Goal: Task Accomplishment & Management: Manage account settings

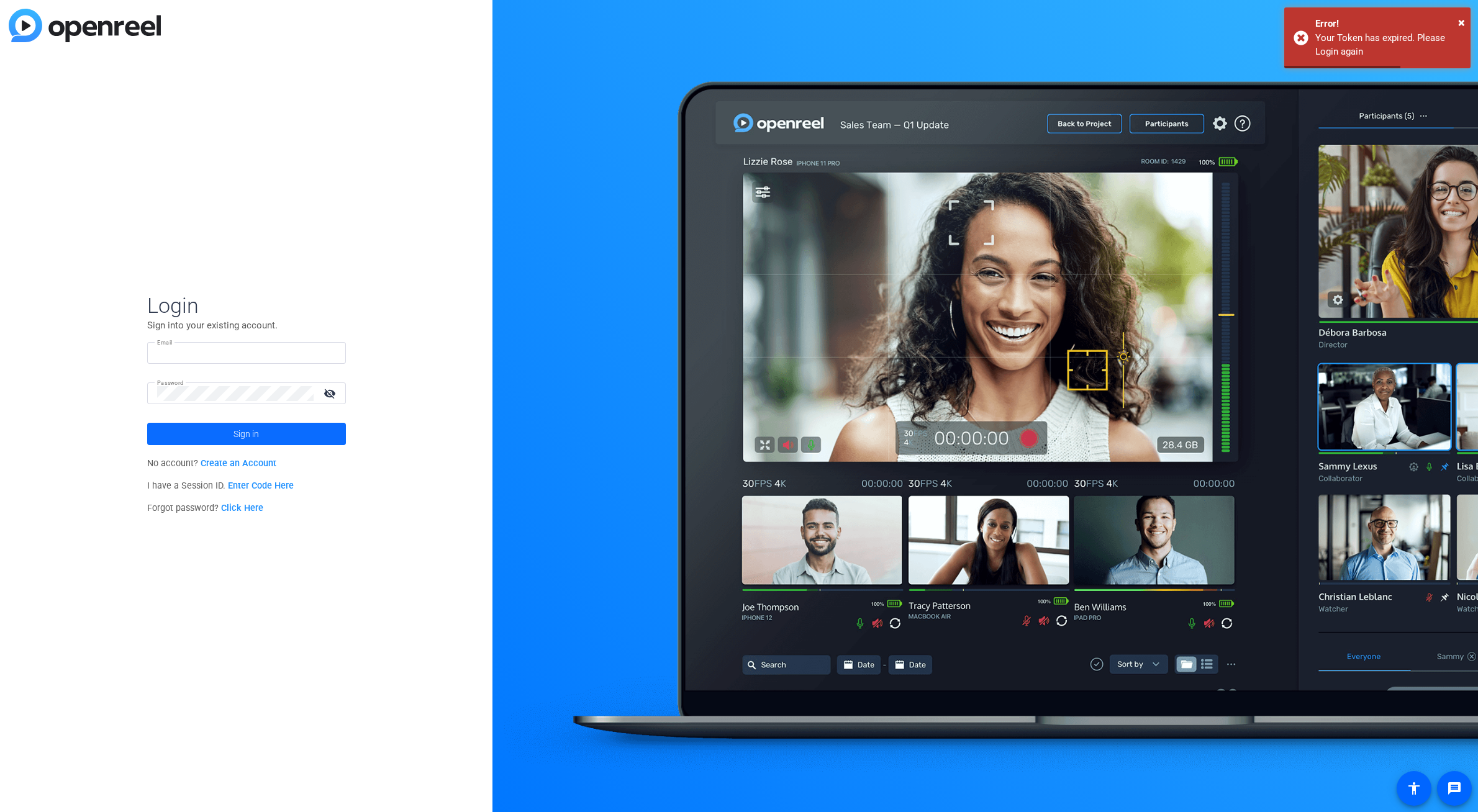
type input "[EMAIL_ADDRESS][DOMAIN_NAME]"
click at [246, 429] on span "Sign in" at bounding box center [246, 434] width 25 height 31
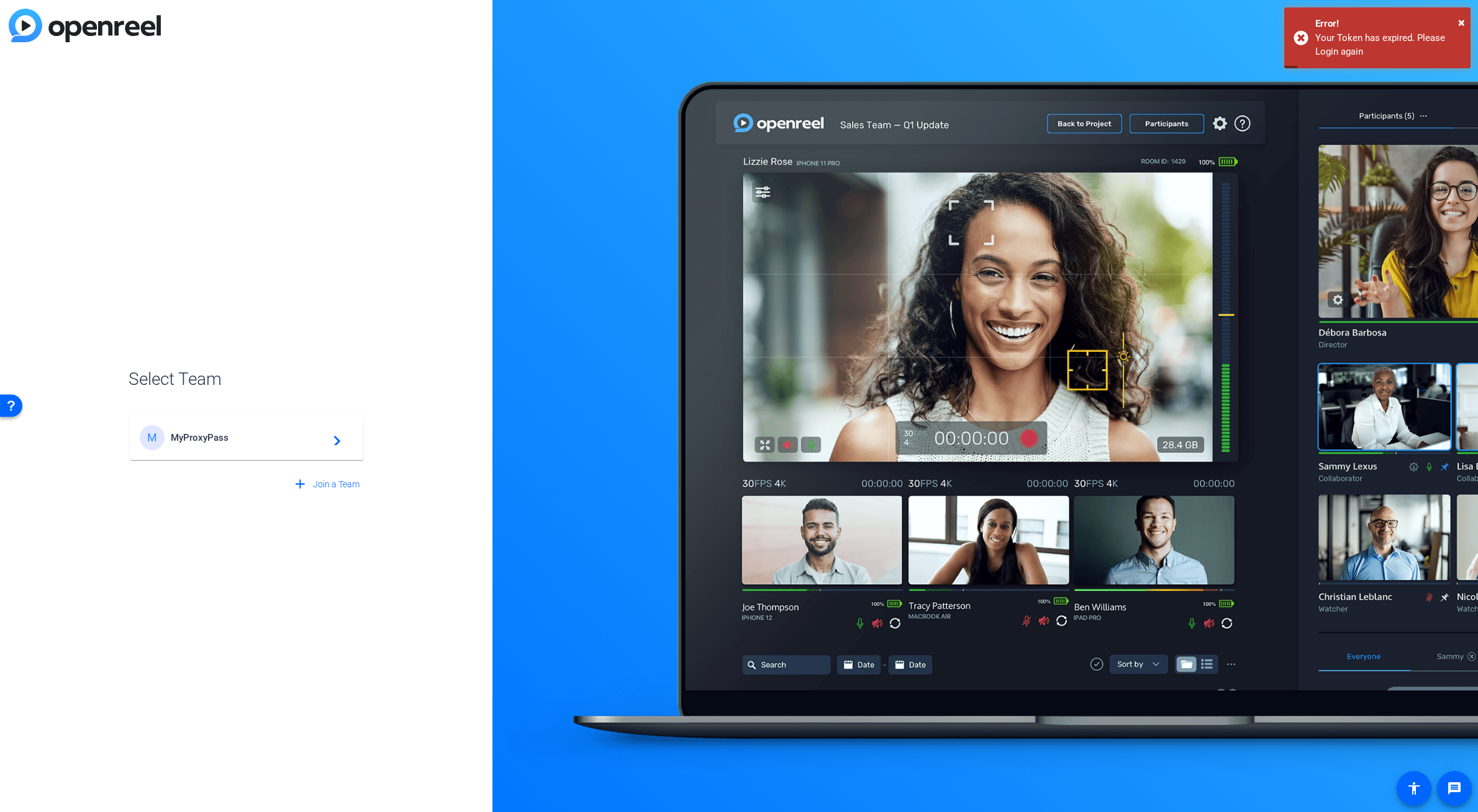
click at [202, 435] on span "MyProxyPass" at bounding box center [248, 437] width 155 height 11
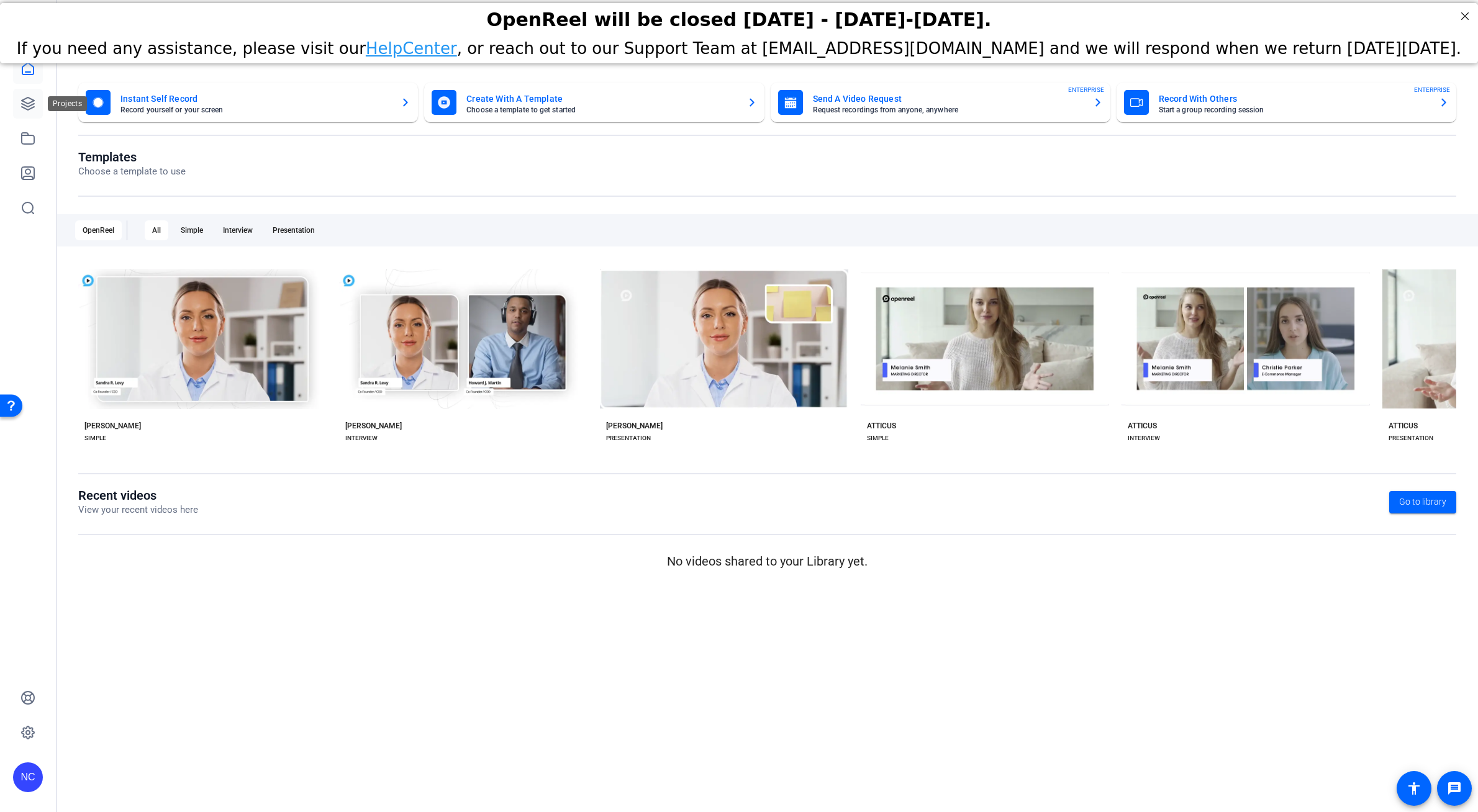
click at [25, 106] on icon at bounding box center [28, 103] width 15 height 15
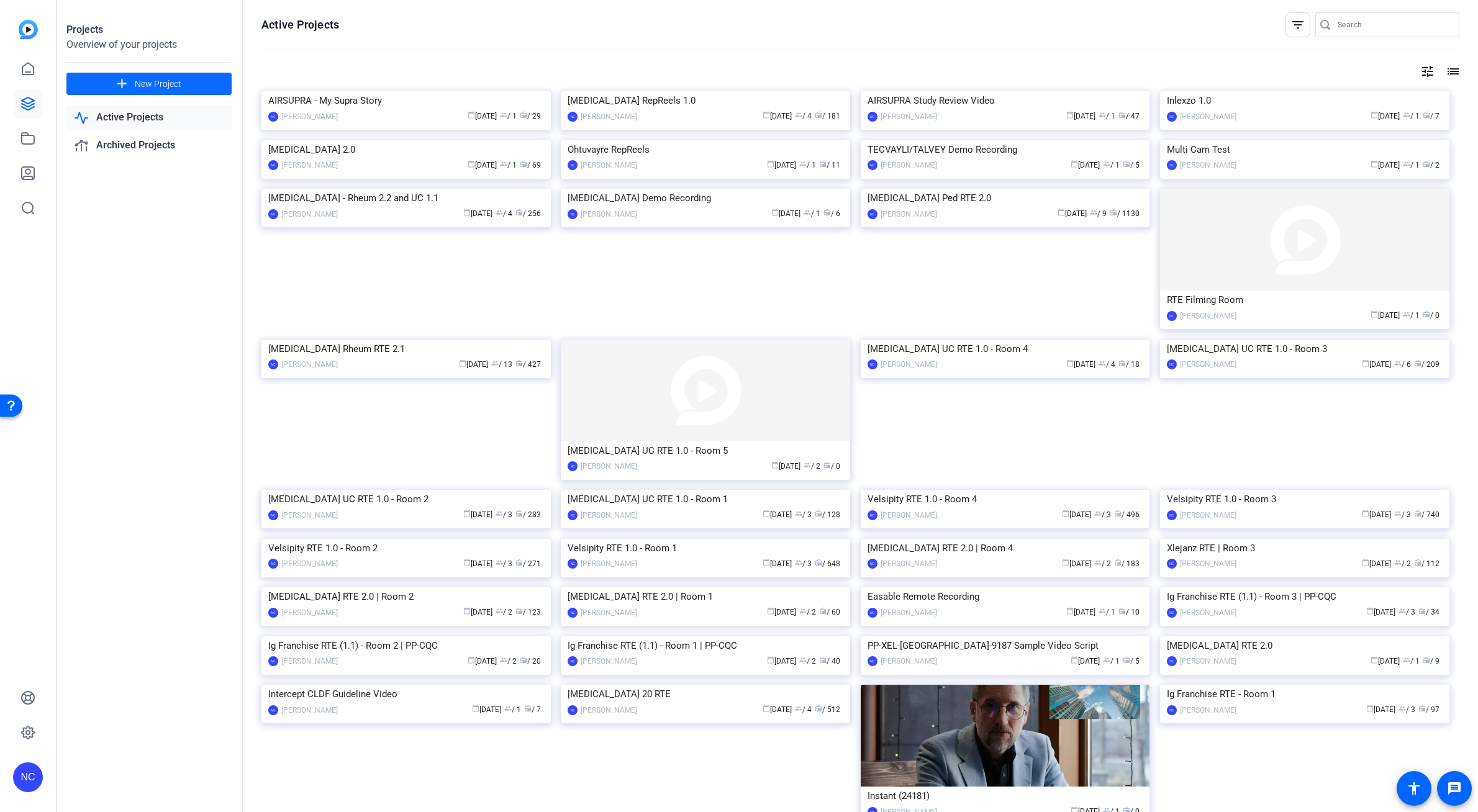
click at [171, 82] on span "New Project" at bounding box center [158, 83] width 47 height 13
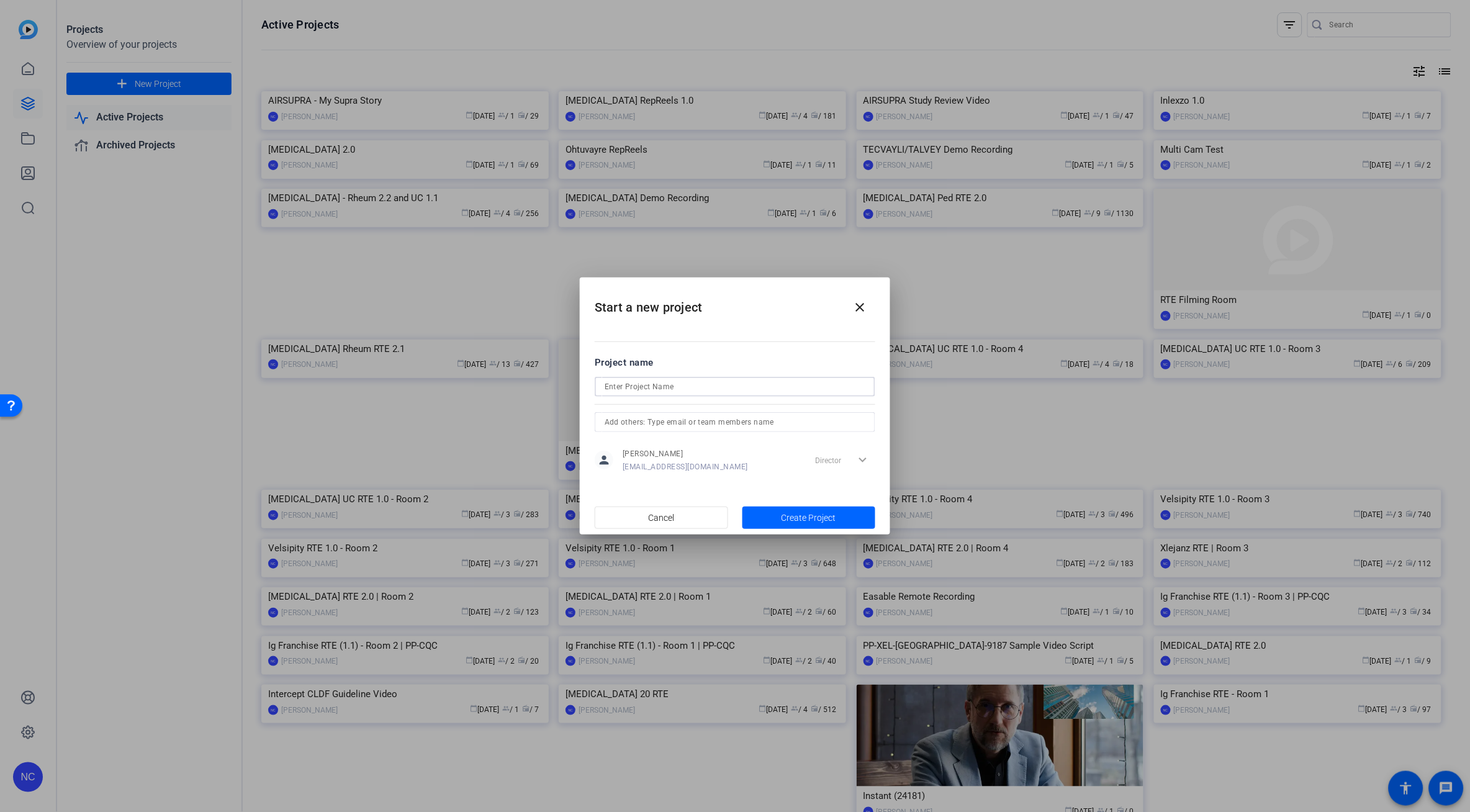
click at [647, 393] on input at bounding box center [735, 386] width 260 height 15
type input "Inlexzo RepReels 1.0"
click at [795, 518] on span "Create Project" at bounding box center [809, 518] width 55 height 13
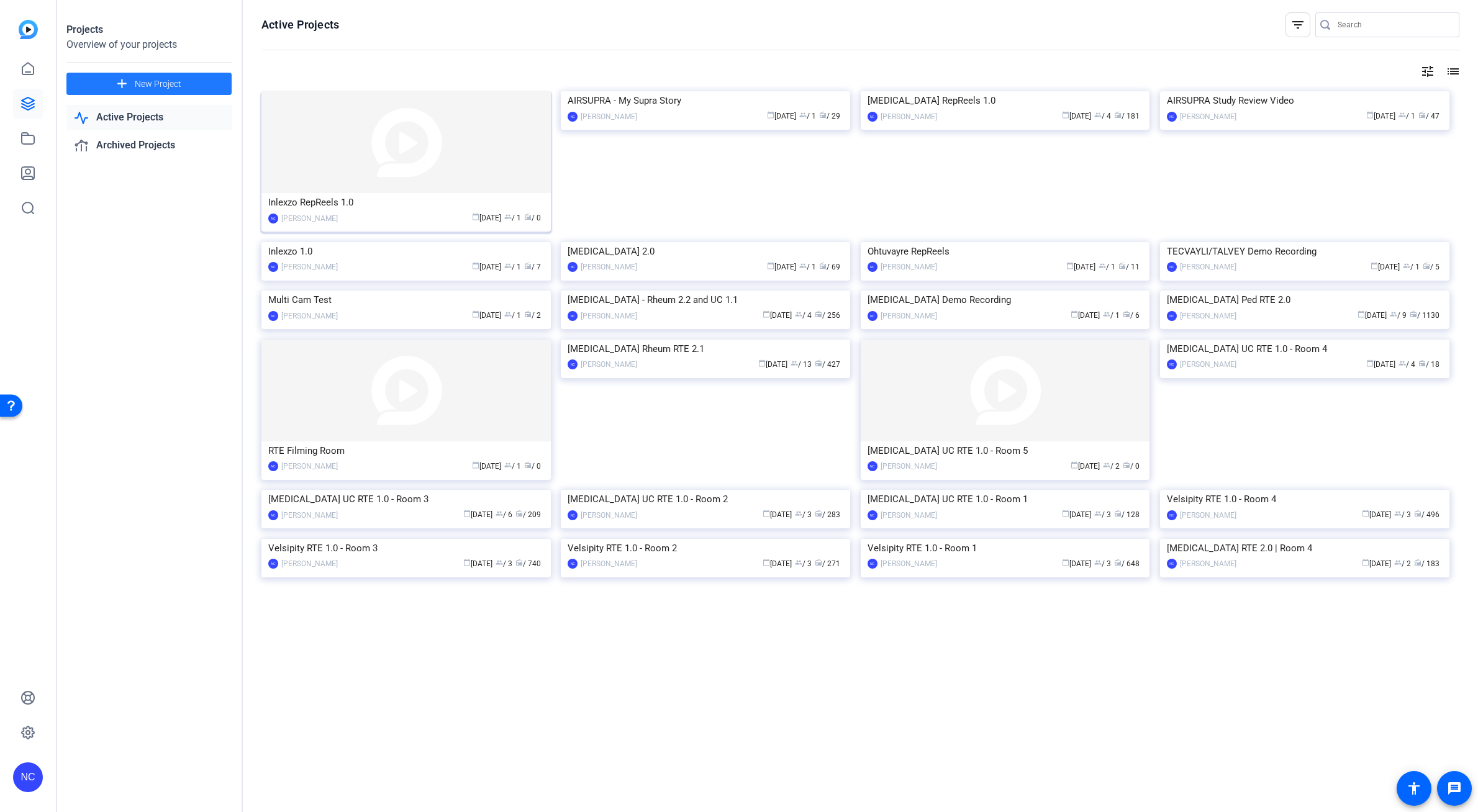
click at [505, 140] on img at bounding box center [405, 141] width 289 height 102
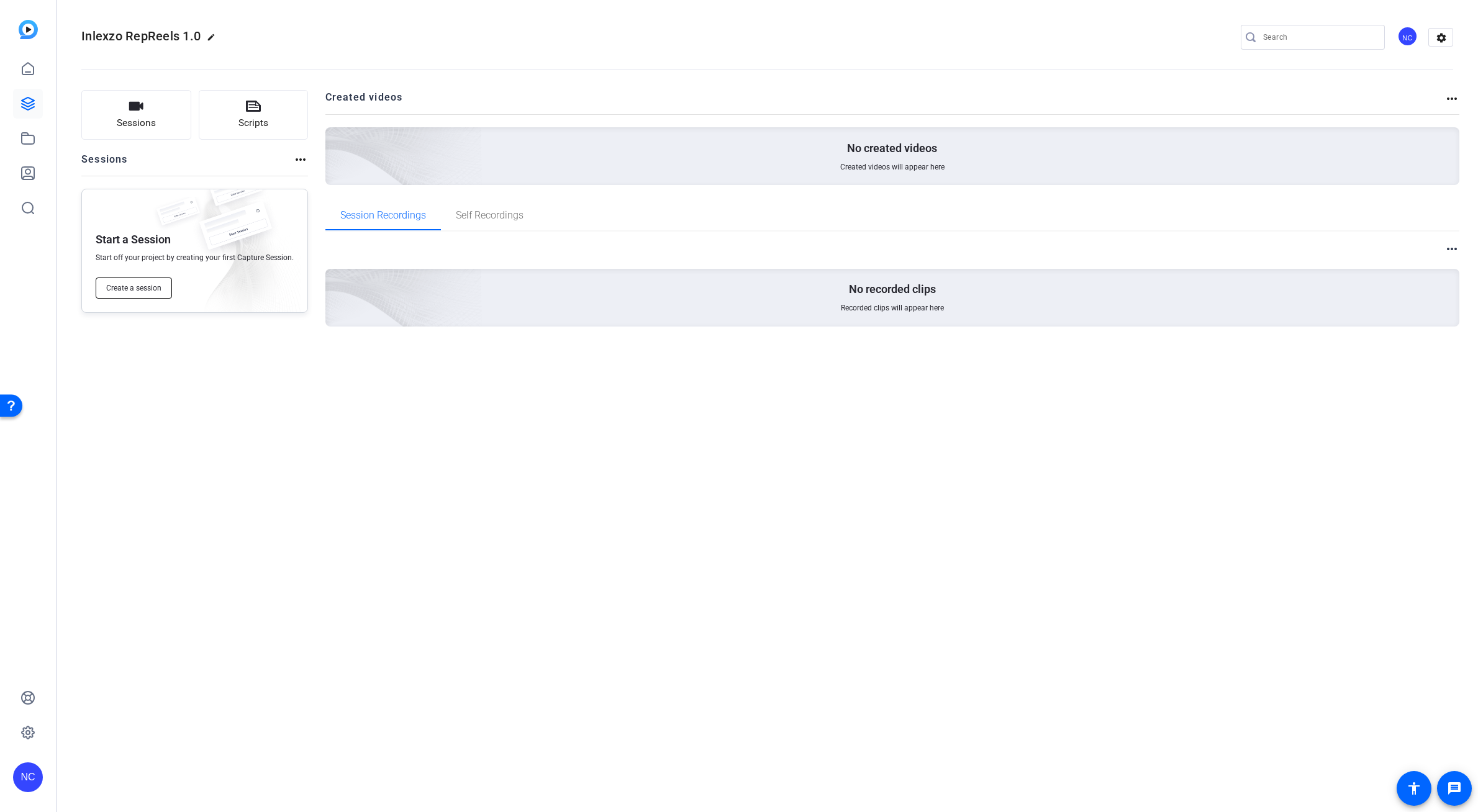
click at [134, 284] on span "Create a session" at bounding box center [134, 287] width 56 height 10
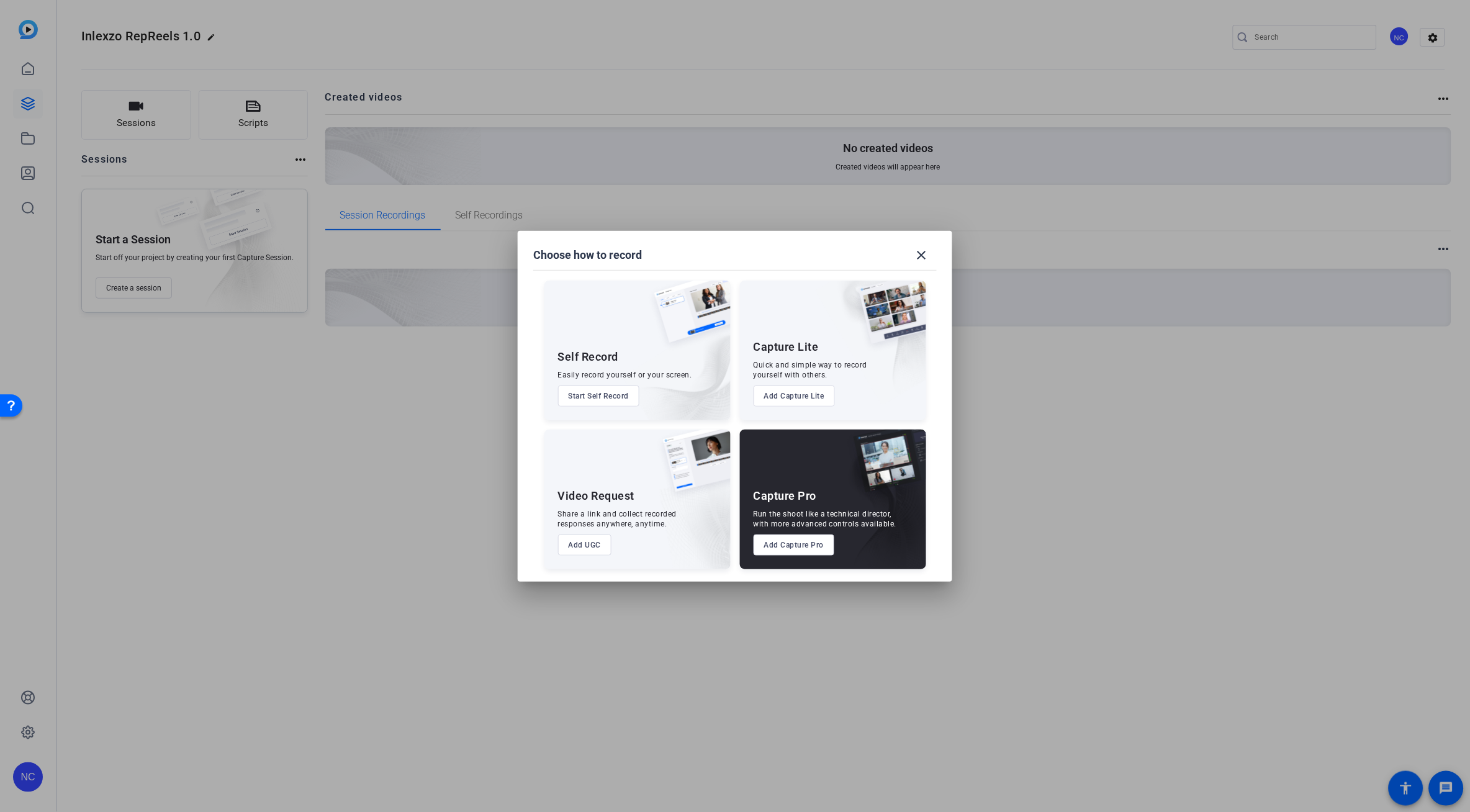
click at [798, 544] on button "Add Capture Pro" at bounding box center [795, 545] width 82 height 21
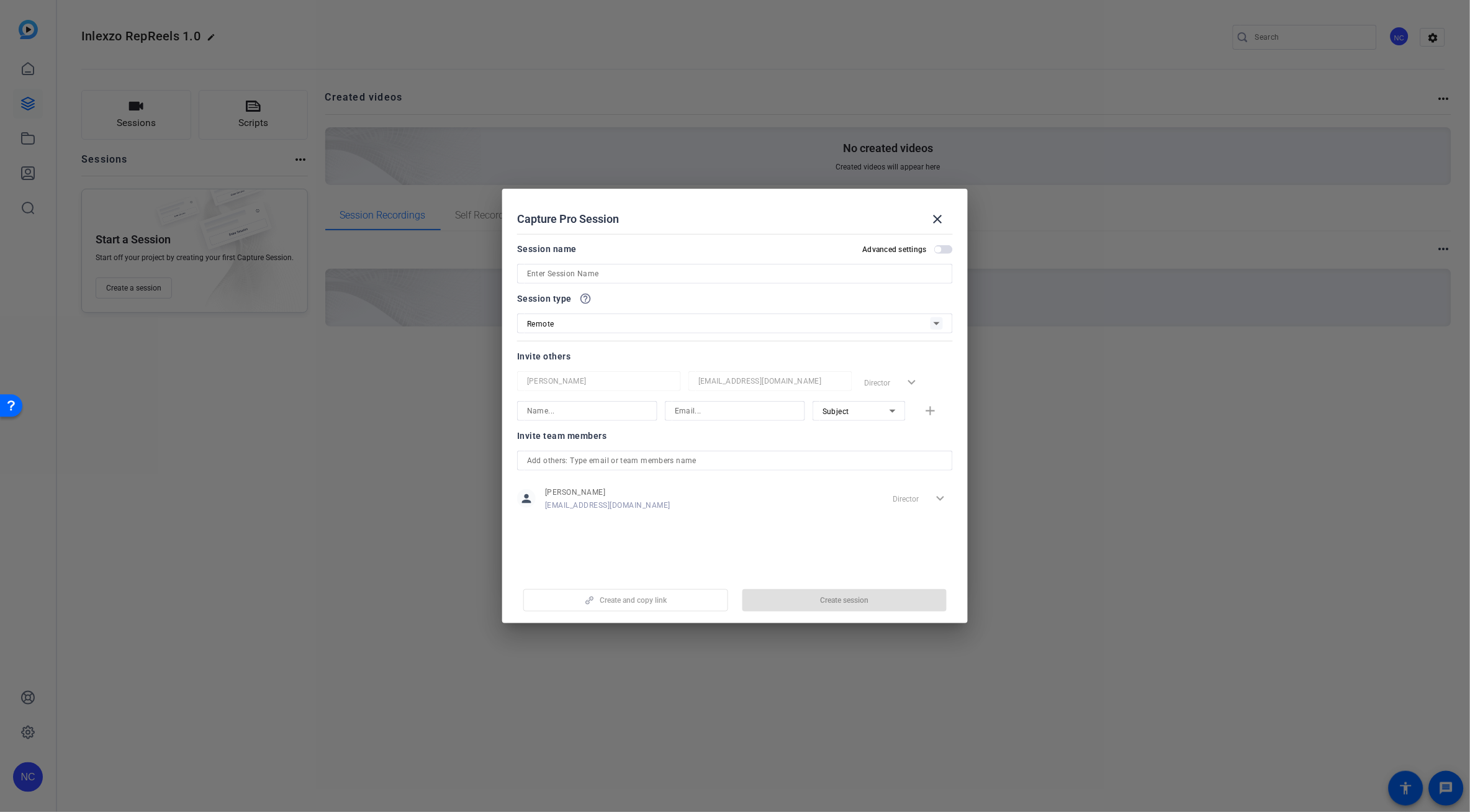
click at [658, 275] on input at bounding box center [734, 273] width 416 height 15
type input "Room 1"
click at [835, 599] on span "Create session" at bounding box center [844, 599] width 49 height 10
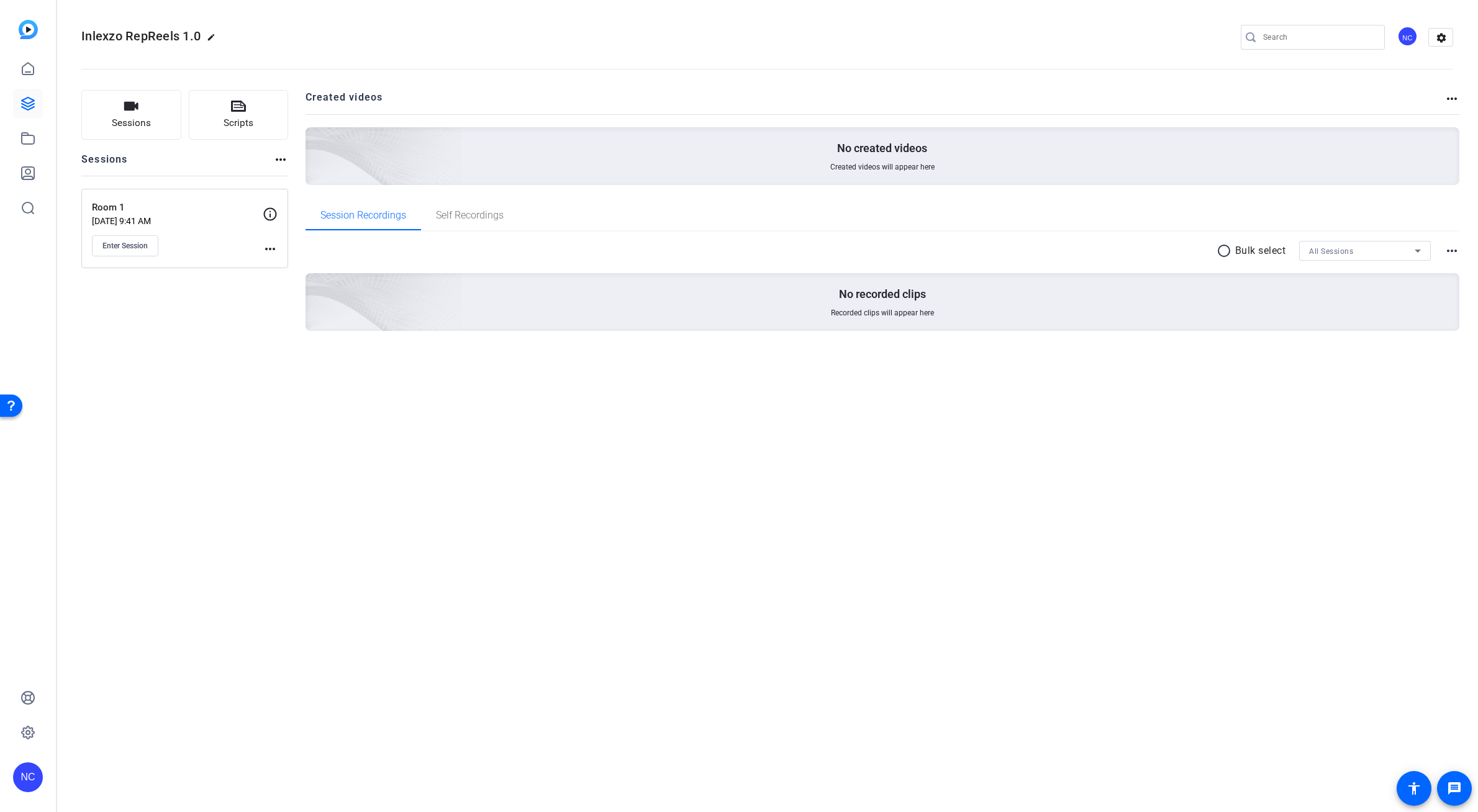
click at [269, 243] on mat-icon "more_horiz" at bounding box center [270, 248] width 15 height 15
drag, startPoint x: 185, startPoint y: 350, endPoint x: 187, endPoint y: 342, distance: 8.2
click at [187, 350] on div at bounding box center [739, 406] width 1478 height 812
click at [134, 119] on span "Sessions" at bounding box center [131, 123] width 39 height 14
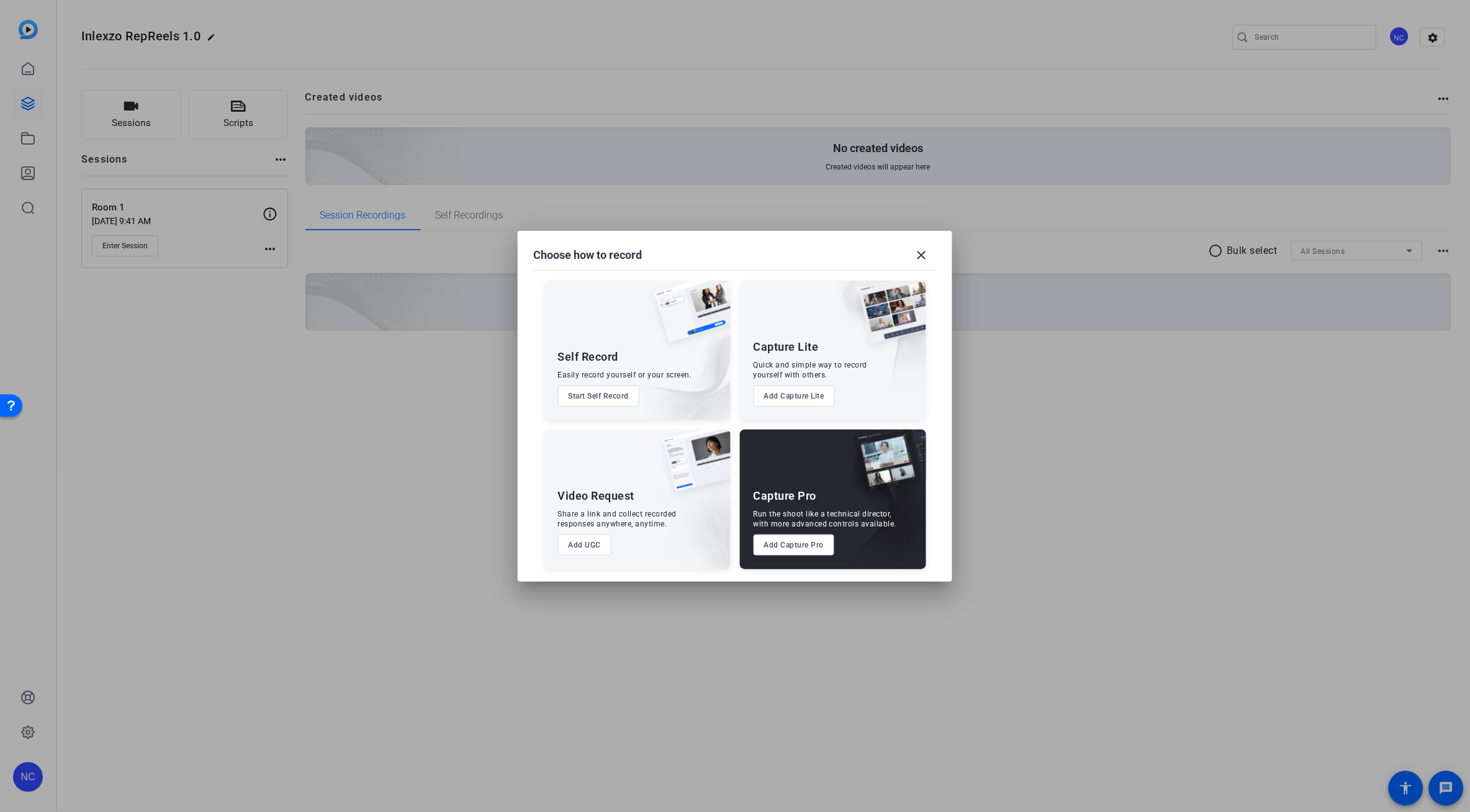
click at [805, 541] on button "Add Capture Pro" at bounding box center [795, 545] width 82 height 21
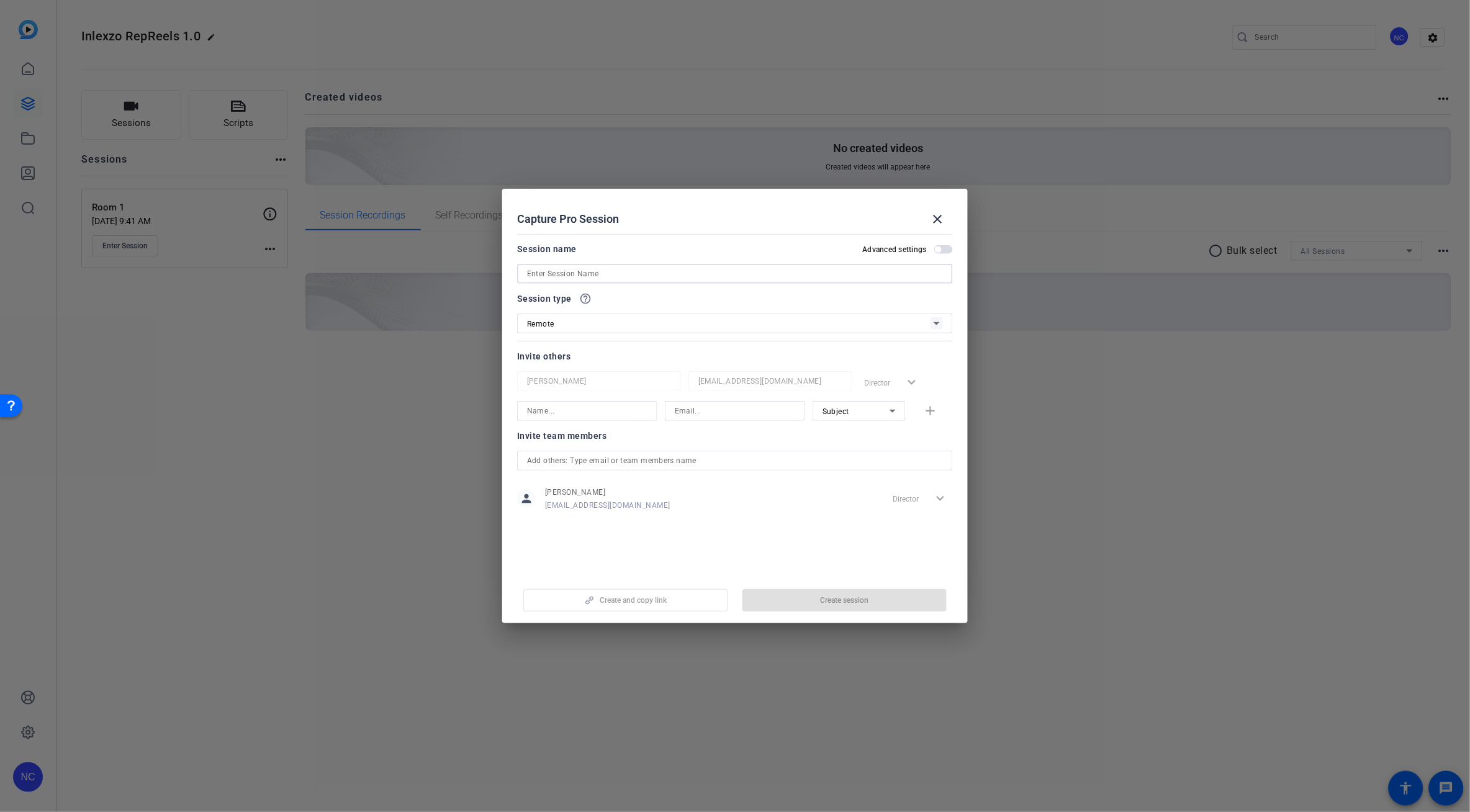
click at [597, 280] on input at bounding box center [734, 273] width 416 height 15
type input "Room 3"
click at [838, 604] on span "Create session" at bounding box center [844, 599] width 49 height 10
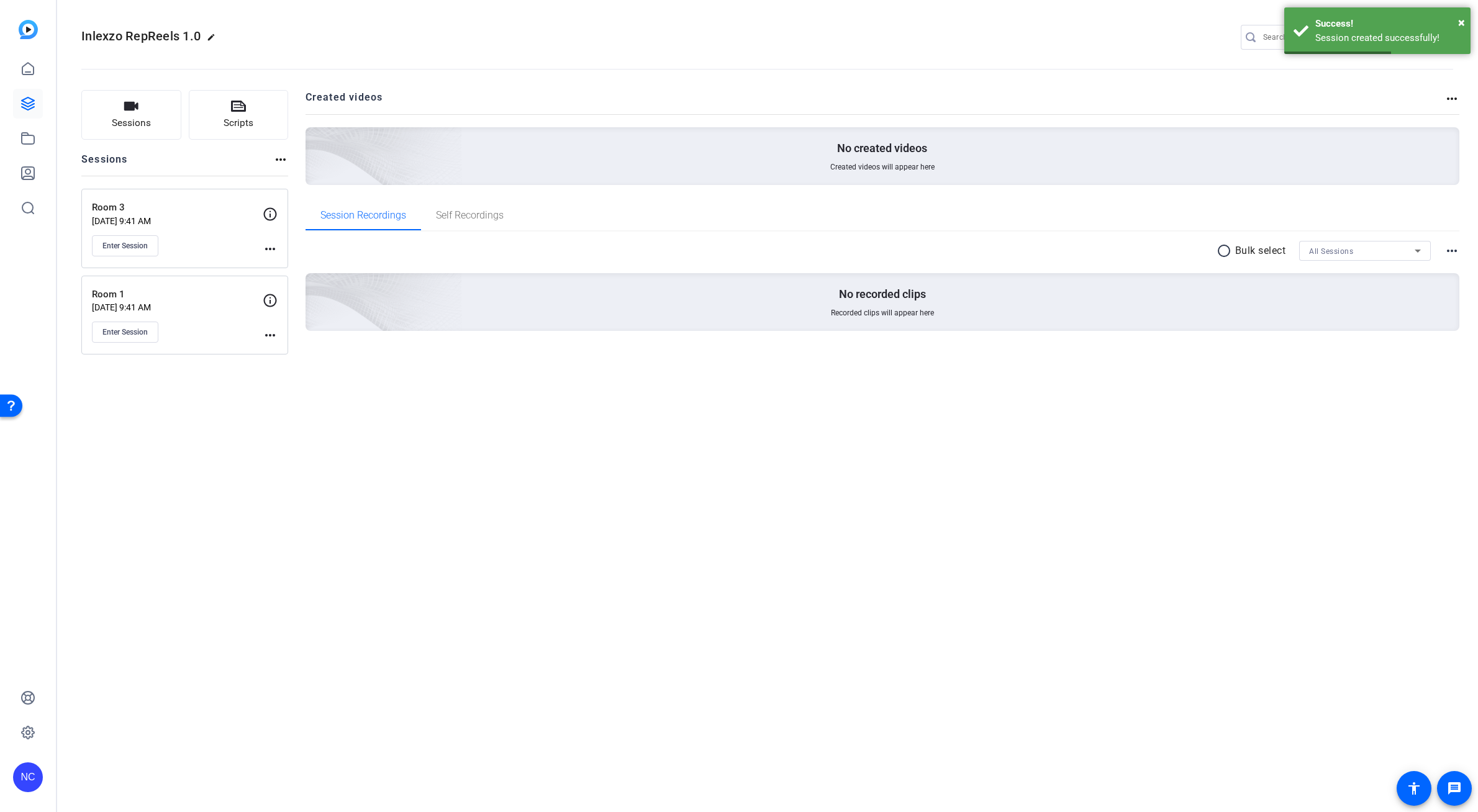
click at [269, 331] on mat-icon "more_horiz" at bounding box center [270, 335] width 15 height 15
click at [283, 348] on span "Edit Session" at bounding box center [300, 353] width 56 height 15
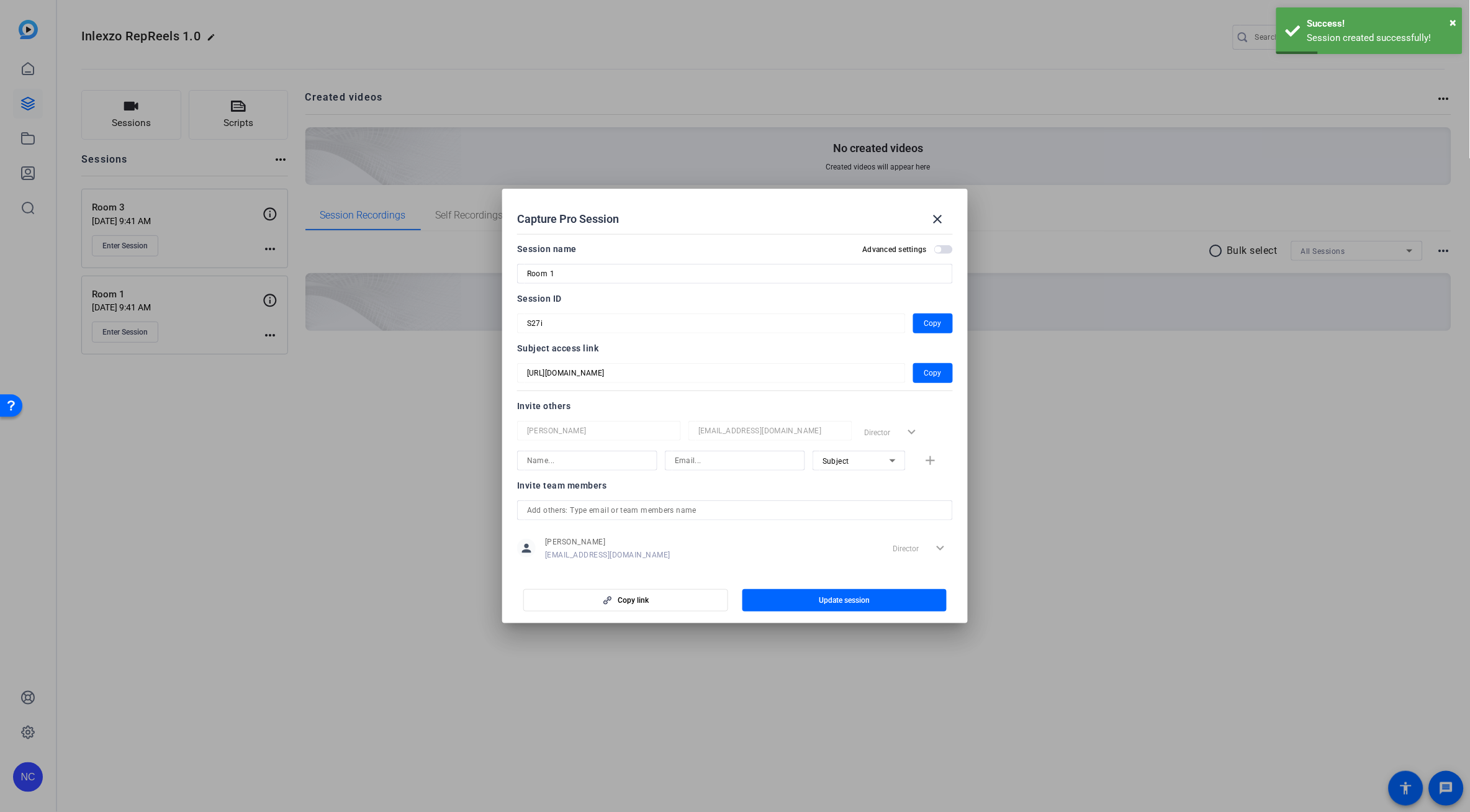
click at [571, 277] on input "Room 1" at bounding box center [734, 273] width 416 height 15
type input "Room 4"
drag, startPoint x: 824, startPoint y: 598, endPoint x: 804, endPoint y: 590, distance: 21.5
click at [826, 598] on span "Update session" at bounding box center [844, 599] width 51 height 10
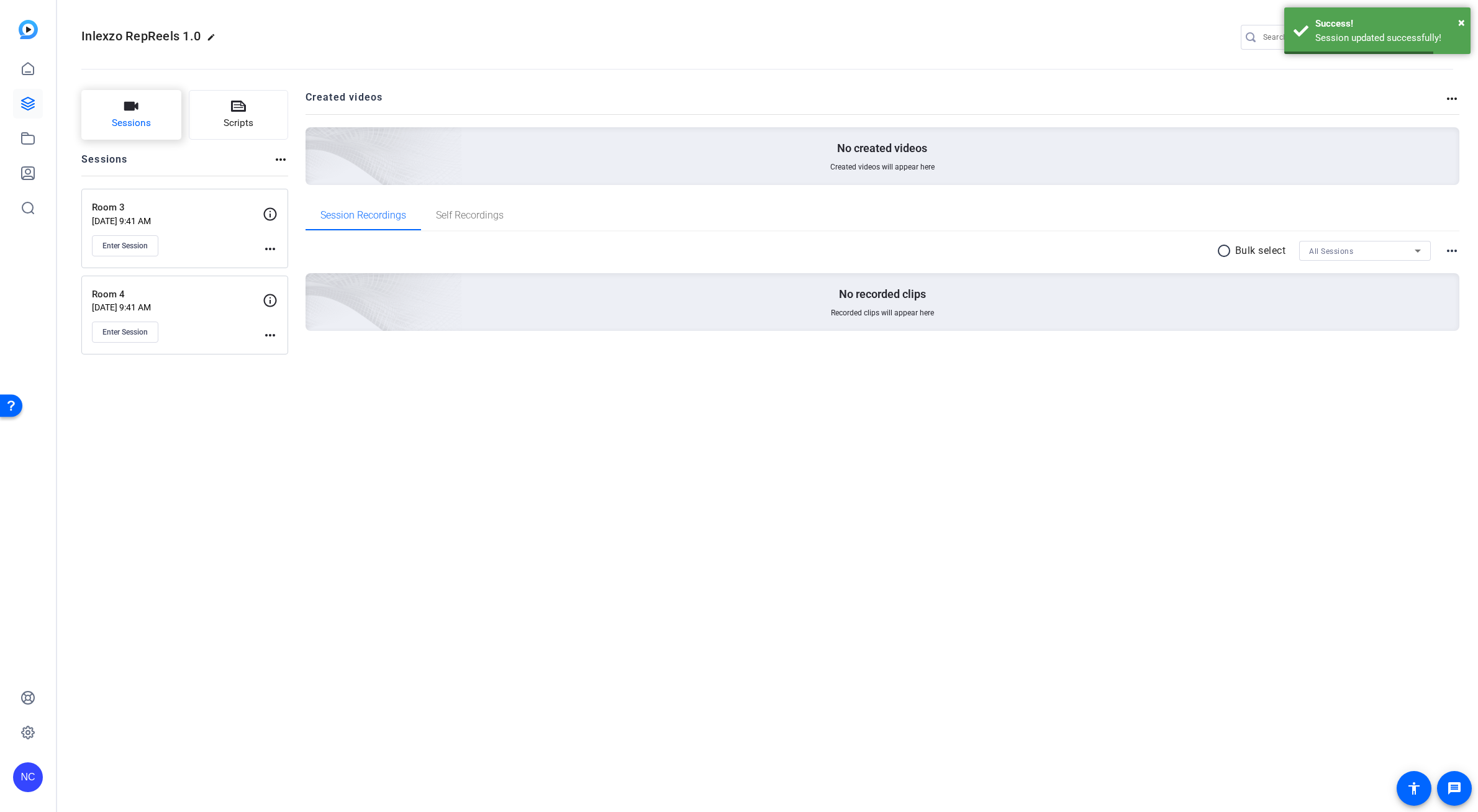
click at [156, 125] on button "Sessions" at bounding box center [131, 115] width 100 height 49
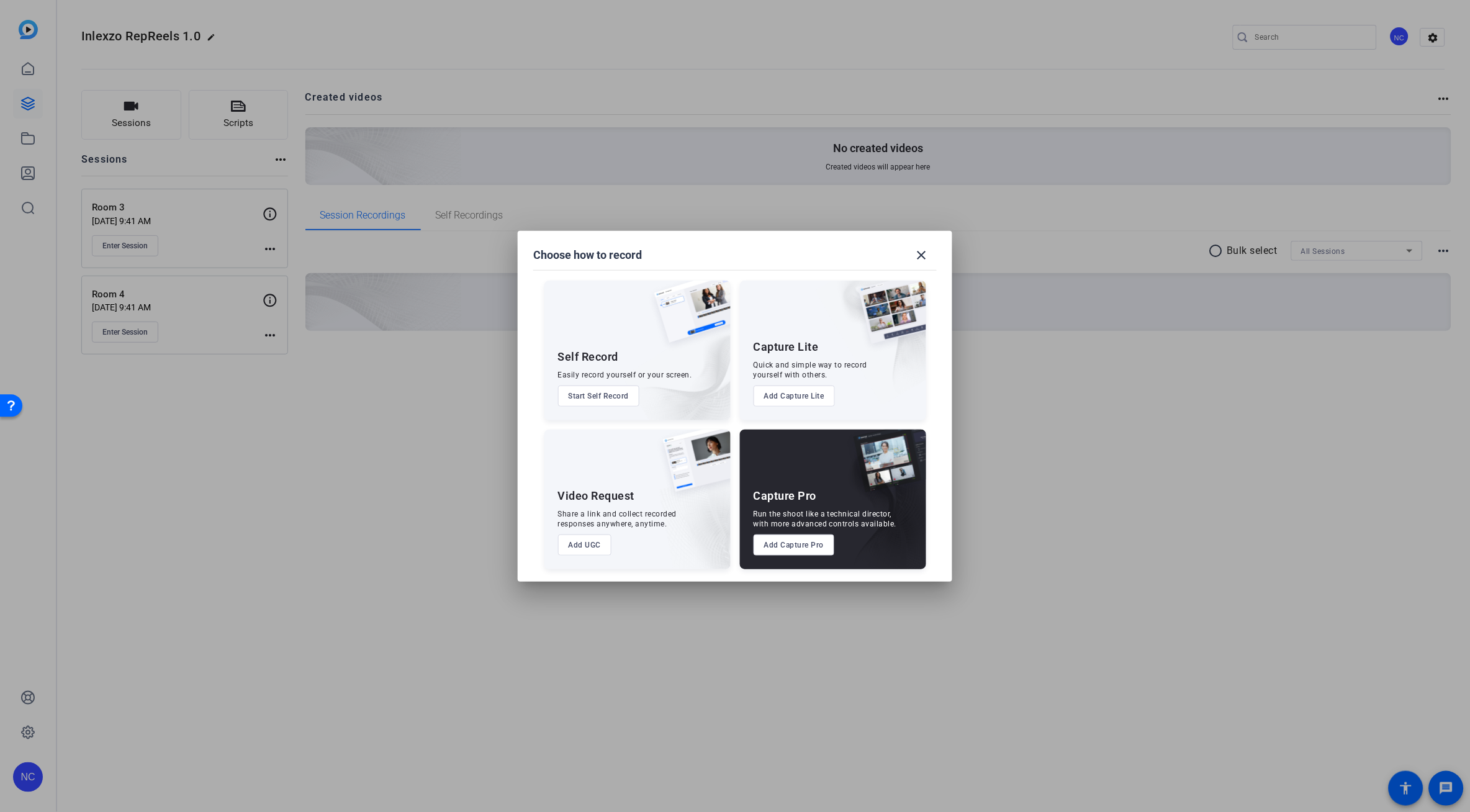
click at [790, 550] on button "Add Capture Pro" at bounding box center [795, 545] width 82 height 21
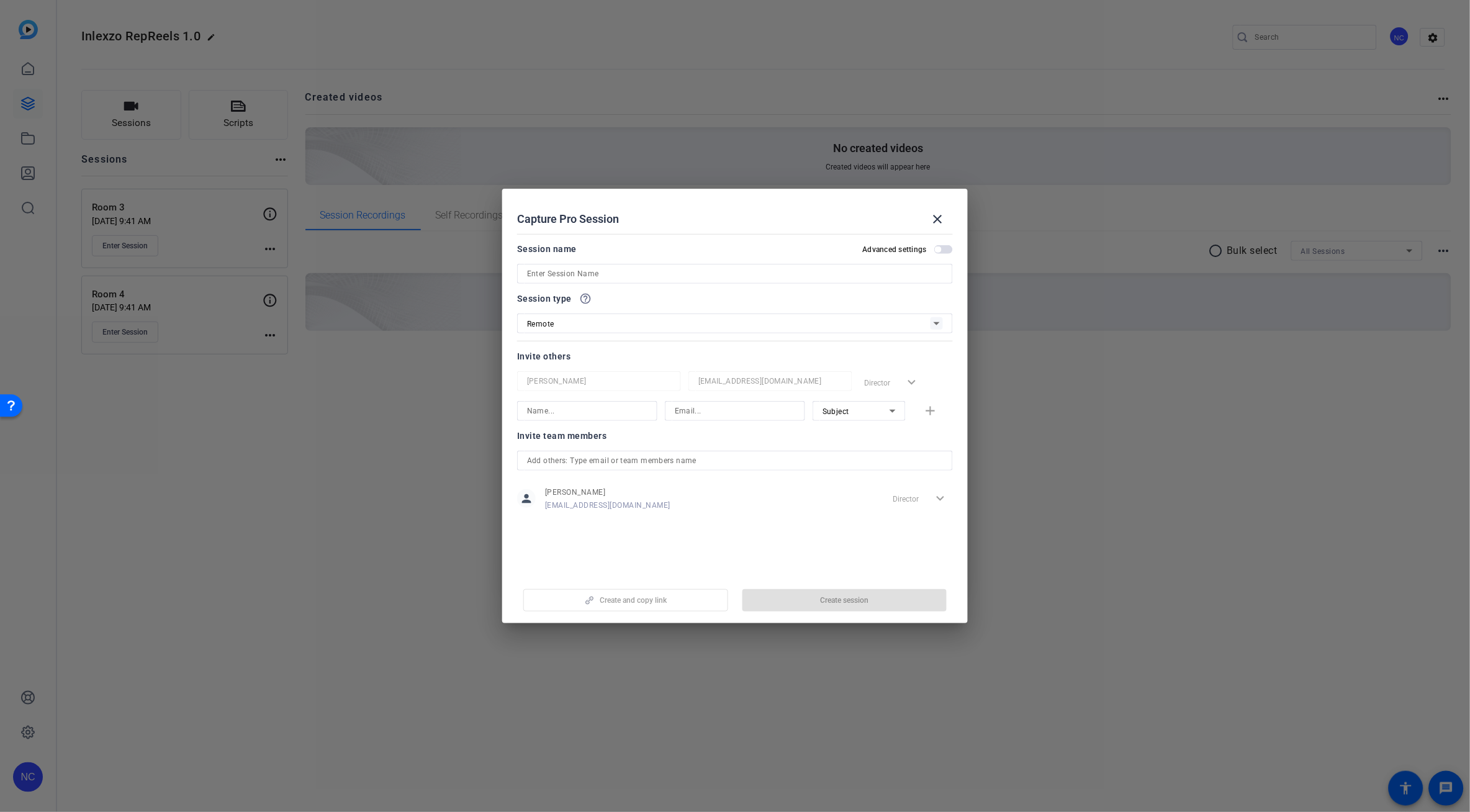
click at [587, 274] on input at bounding box center [734, 273] width 416 height 15
type input "Room 2"
click at [817, 602] on span "button" at bounding box center [845, 600] width 205 height 29
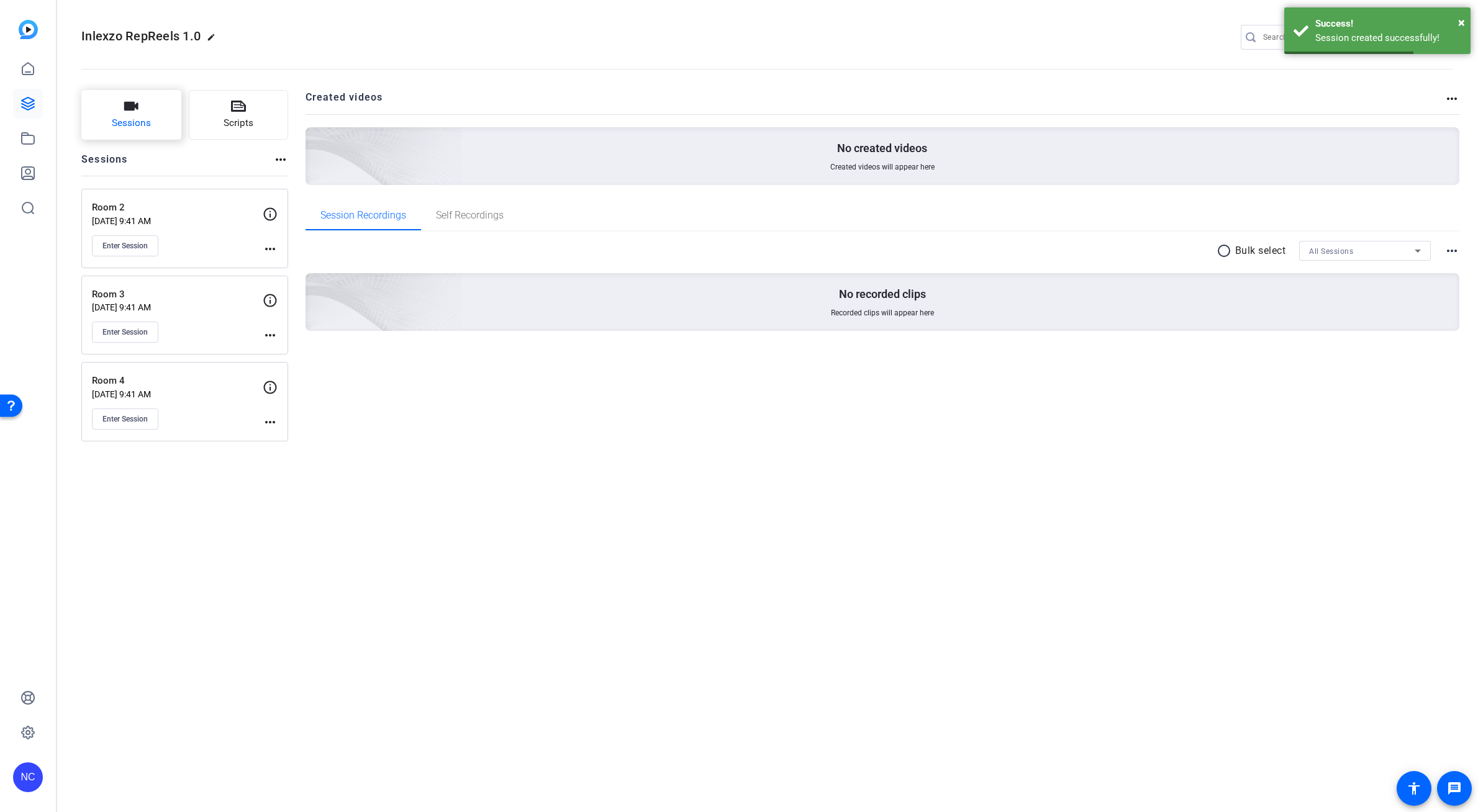
click at [141, 126] on span "Sessions" at bounding box center [131, 123] width 39 height 14
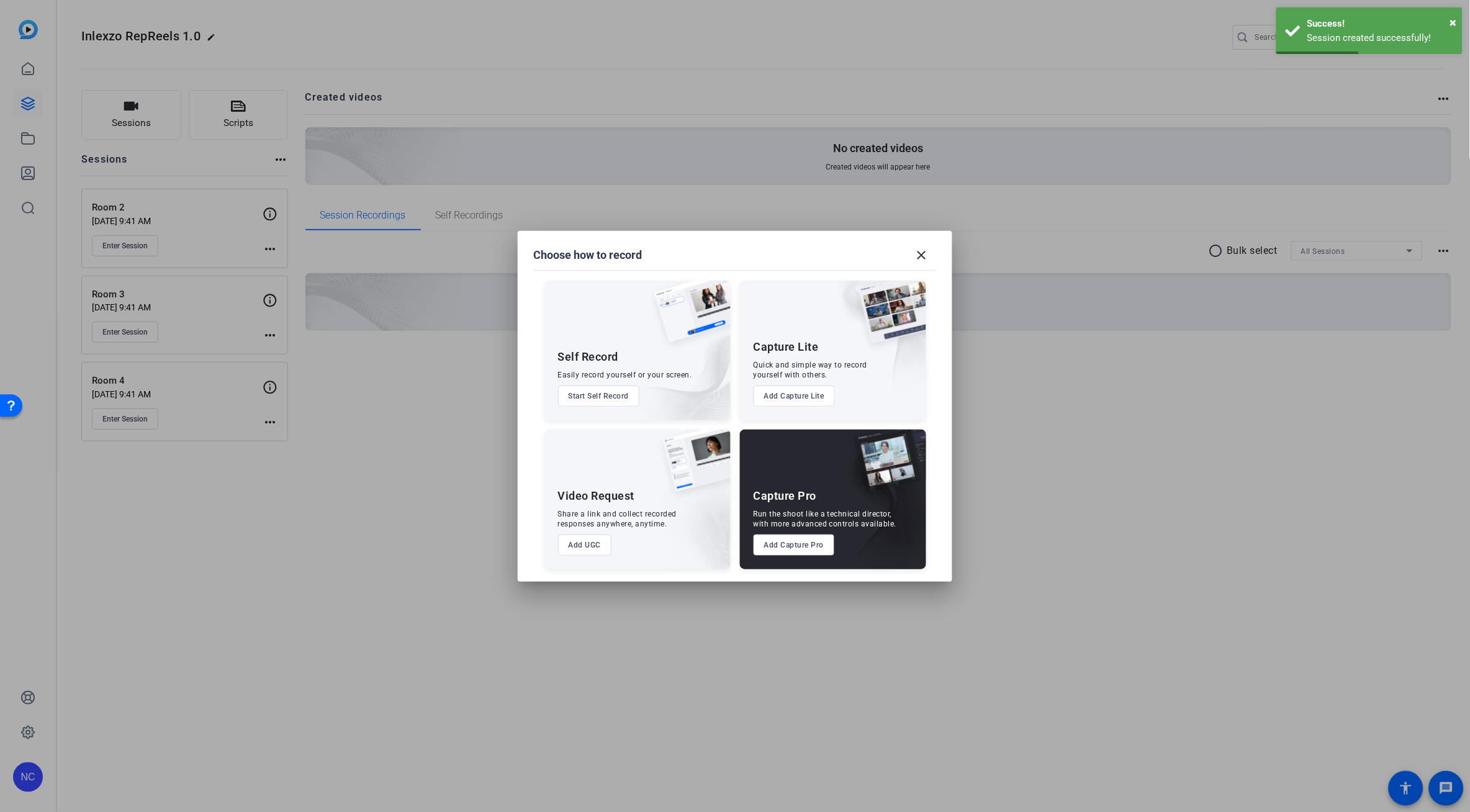
click at [779, 539] on button "Add Capture Pro" at bounding box center [795, 545] width 82 height 21
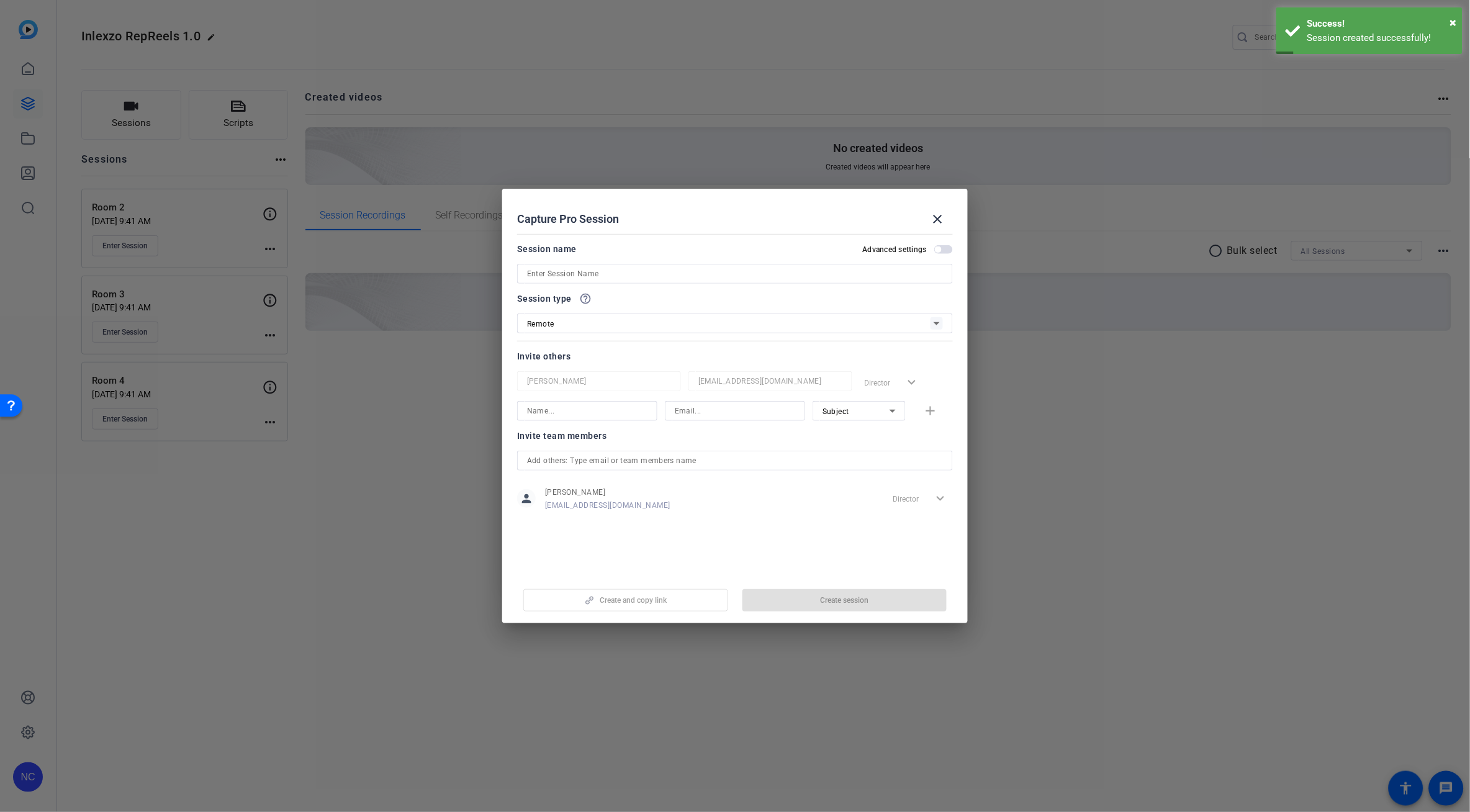
click at [638, 272] on input at bounding box center [734, 273] width 416 height 15
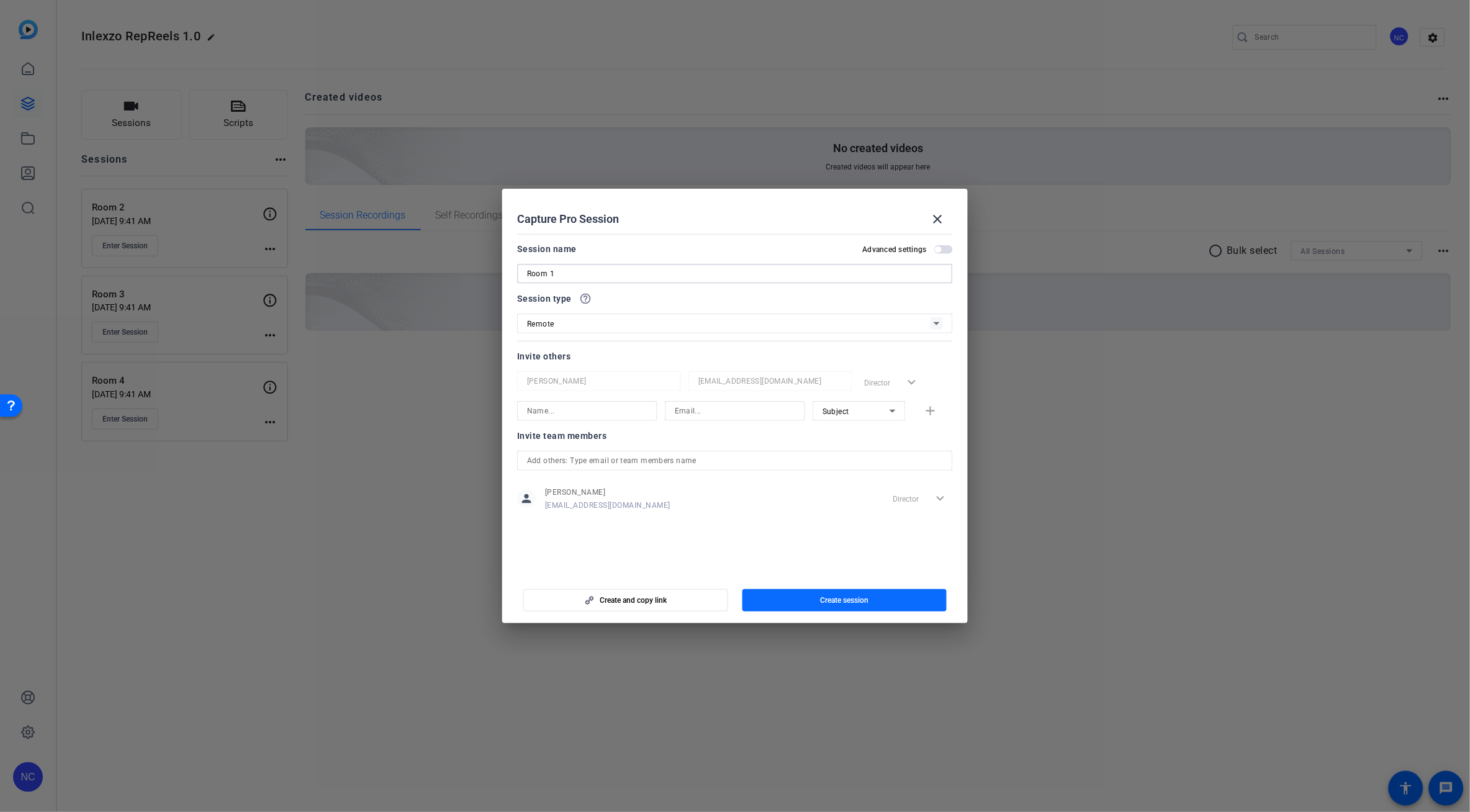
type input "Room 1"
click at [791, 602] on span "button" at bounding box center [845, 600] width 205 height 29
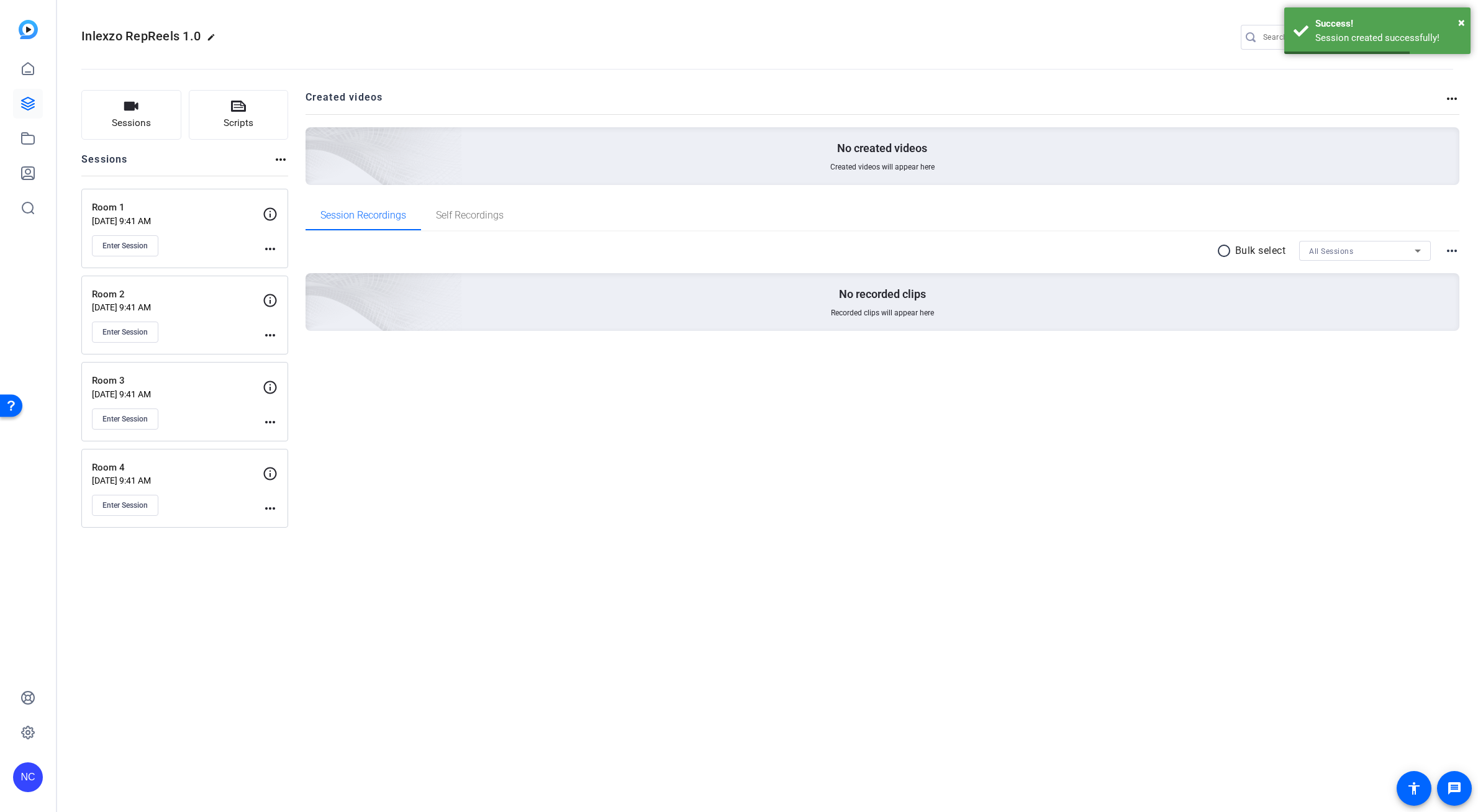
click at [268, 246] on mat-icon "more_horiz" at bounding box center [270, 248] width 15 height 15
click at [265, 250] on div at bounding box center [739, 406] width 1478 height 812
click at [267, 250] on mat-icon "more_horiz" at bounding box center [270, 248] width 15 height 15
click at [294, 271] on span "Edit Session" at bounding box center [300, 266] width 56 height 15
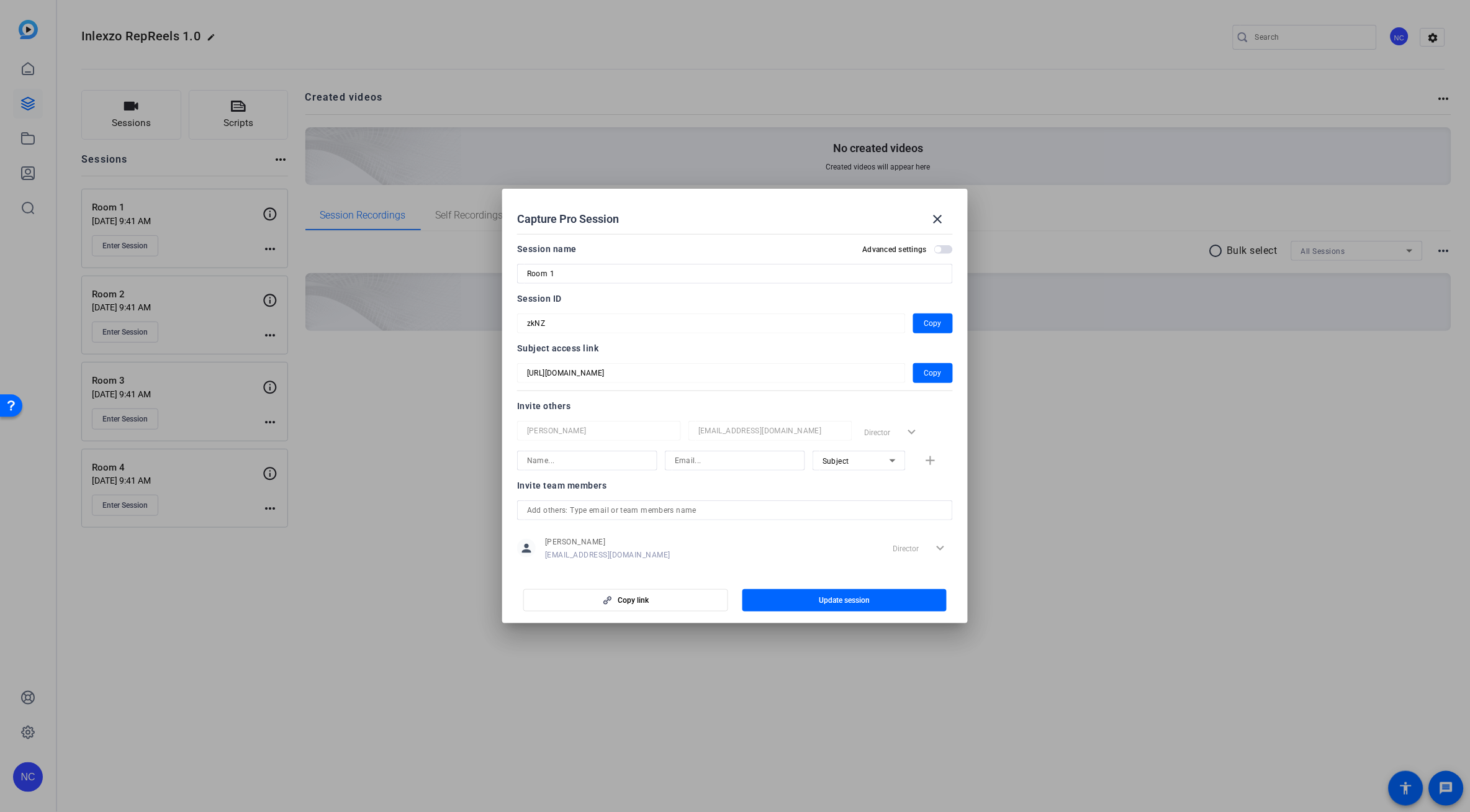
click at [524, 274] on div "Room 1" at bounding box center [735, 273] width 436 height 20
click at [529, 273] on input "Room 1" at bounding box center [734, 273] width 416 height 15
drag, startPoint x: 587, startPoint y: 272, endPoint x: 517, endPoint y: 272, distance: 70.0
click at [517, 272] on div "Inlexzo RepReels - Room 1" at bounding box center [735, 273] width 436 height 20
click at [588, 272] on input "Inlexzo RepReels - Room 1" at bounding box center [734, 273] width 416 height 15
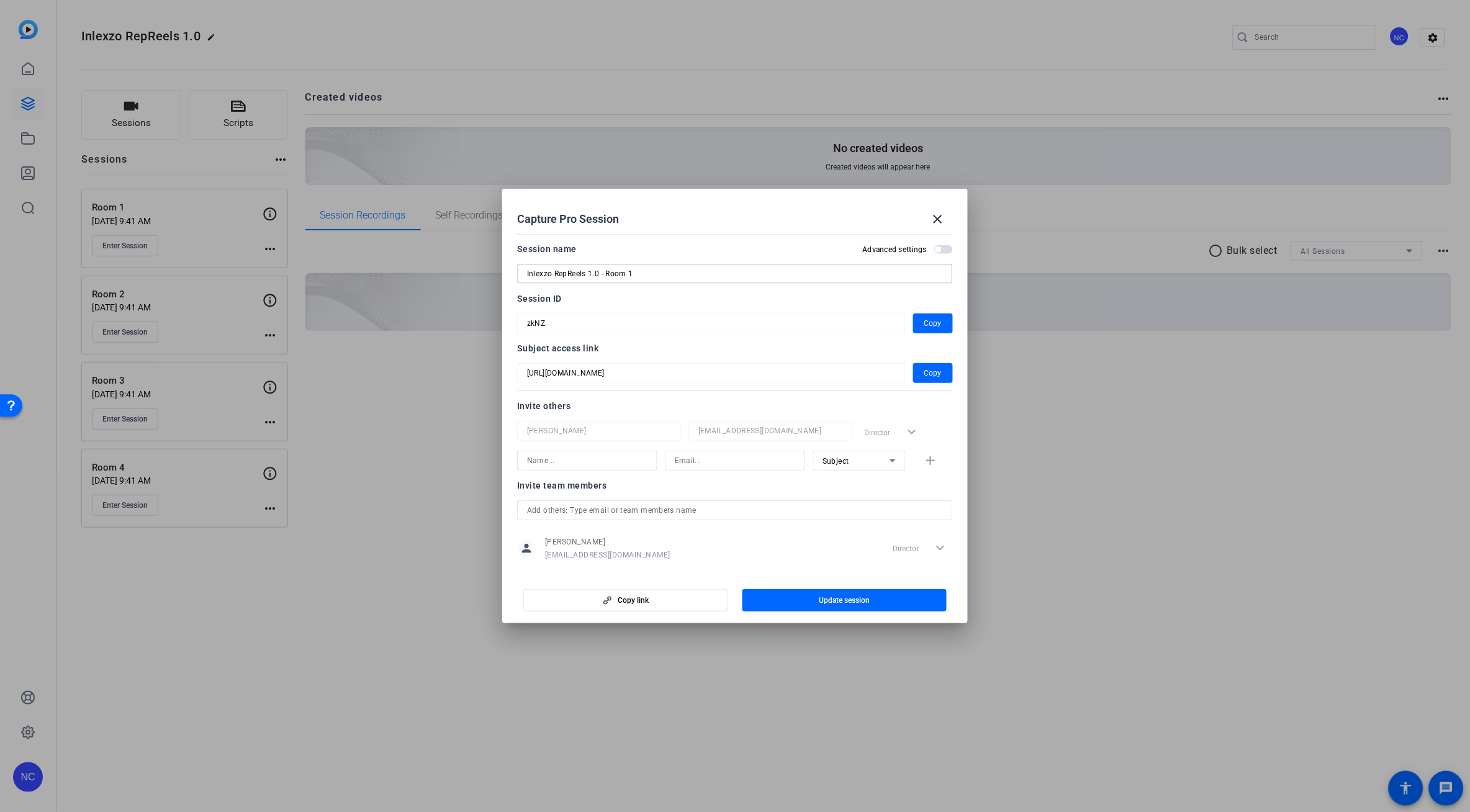
drag, startPoint x: 599, startPoint y: 273, endPoint x: 505, endPoint y: 276, distance: 94.0
click at [505, 276] on mat-dialog-content "Session name Advanced settings Inlexzo RepReels 1.0 - Room 1 Session ID zkNZ Co…" at bounding box center [735, 401] width 466 height 344
type input "Inlexzo RepReels 1.0 - Room 1"
click at [850, 603] on span "Update session" at bounding box center [844, 599] width 51 height 10
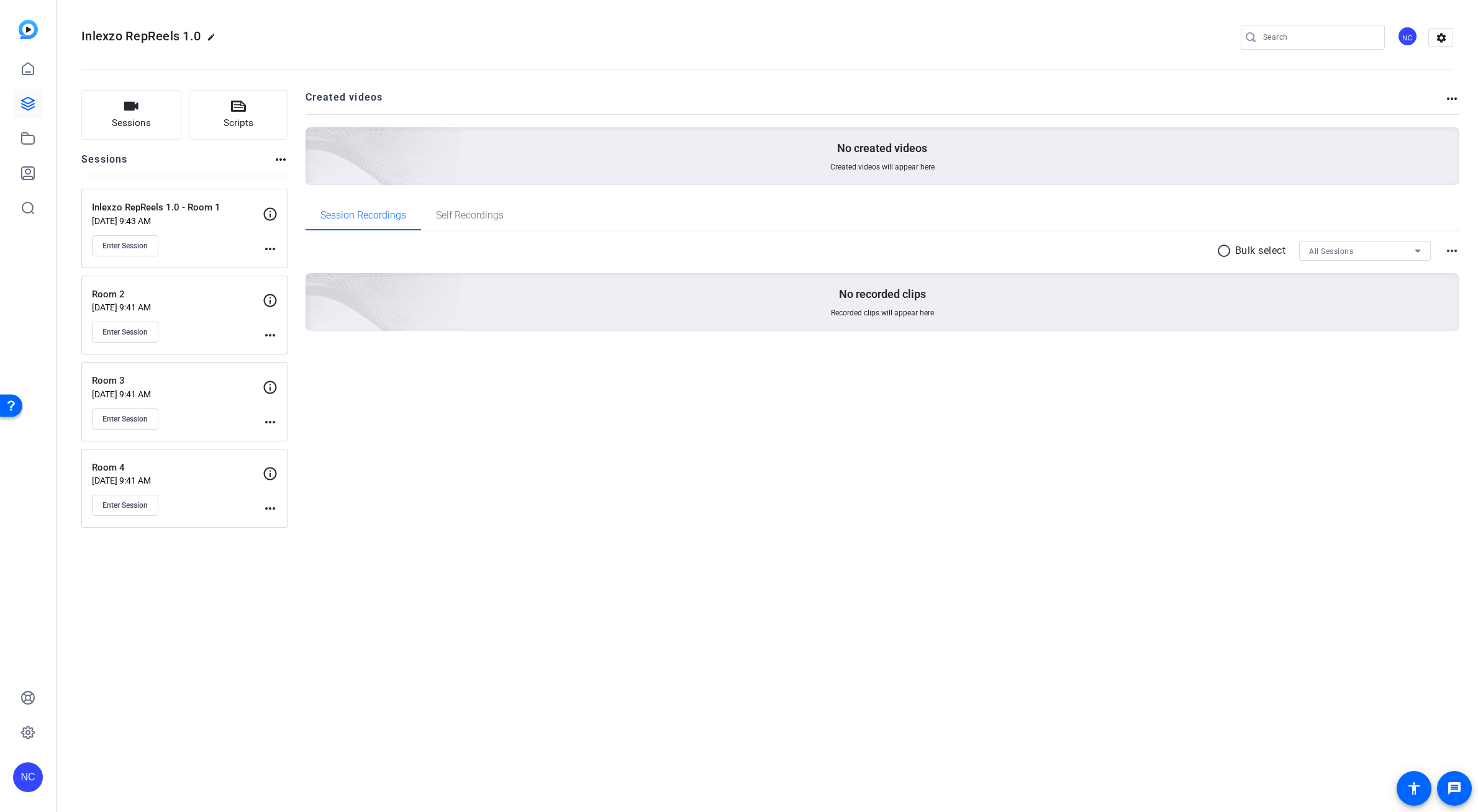
click at [265, 334] on mat-icon "more_horiz" at bounding box center [270, 335] width 15 height 15
drag, startPoint x: 662, startPoint y: 495, endPoint x: 760, endPoint y: 555, distance: 114.9
click at [703, 533] on div at bounding box center [739, 406] width 1478 height 812
click at [270, 332] on mat-icon "more_horiz" at bounding box center [270, 335] width 15 height 15
click at [292, 357] on span "Edit Session" at bounding box center [300, 353] width 56 height 15
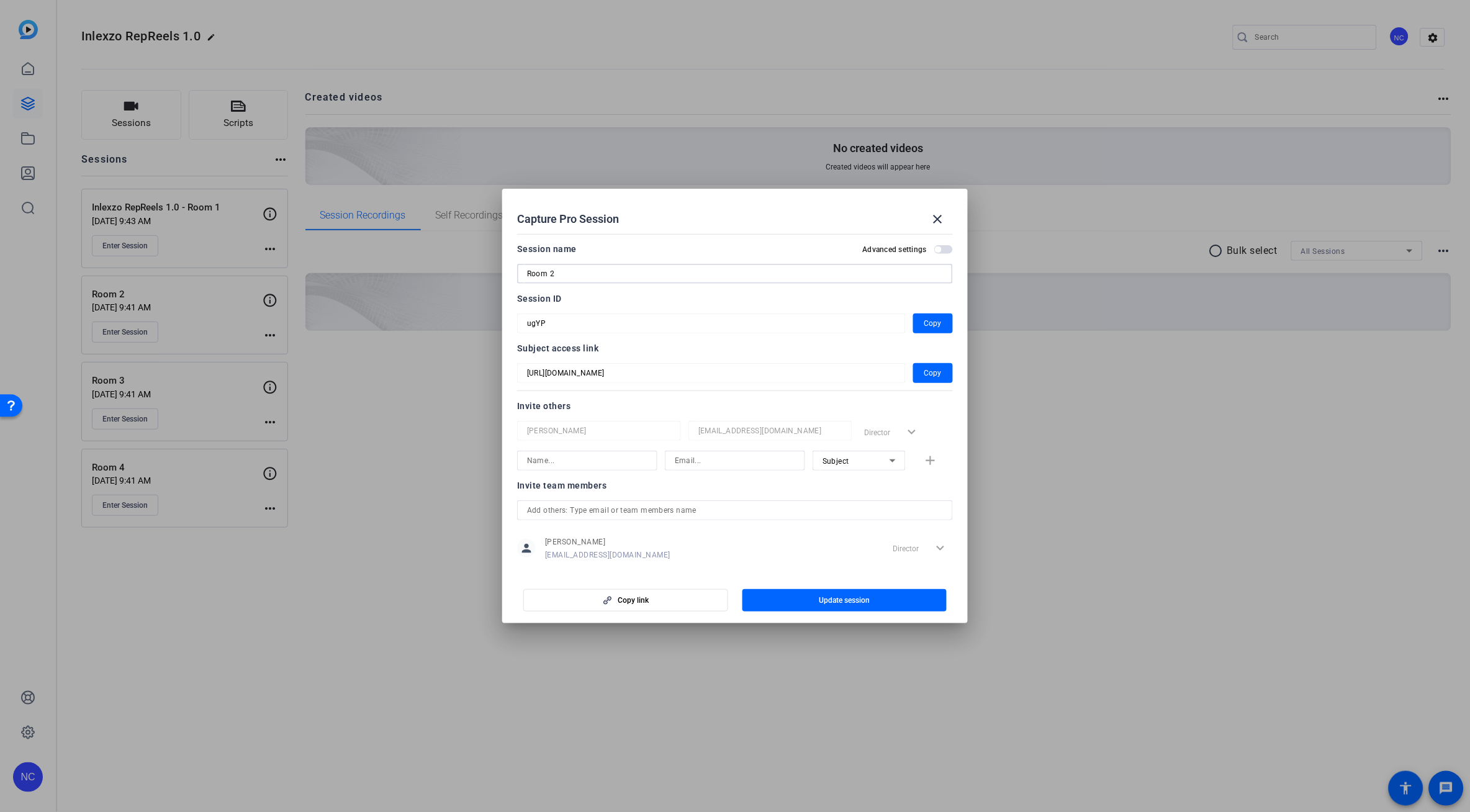
click at [529, 275] on input "Room 2" at bounding box center [734, 273] width 416 height 15
type input "Inlexzo RepReels - Room 2"
click at [803, 597] on span "button" at bounding box center [845, 600] width 205 height 29
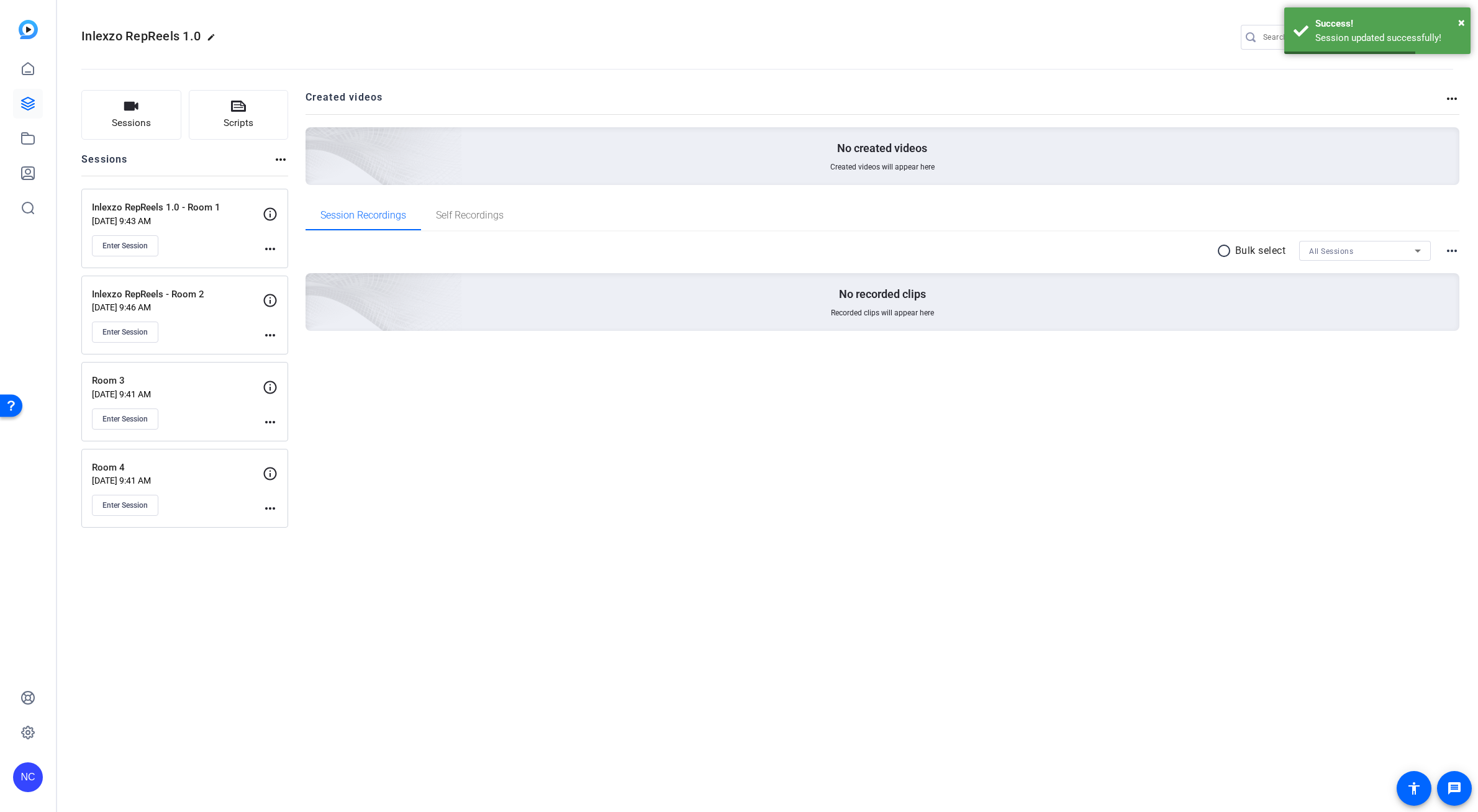
click at [267, 429] on mat-icon "more_horiz" at bounding box center [270, 422] width 15 height 15
click at [274, 439] on span "Edit Session" at bounding box center [300, 440] width 56 height 15
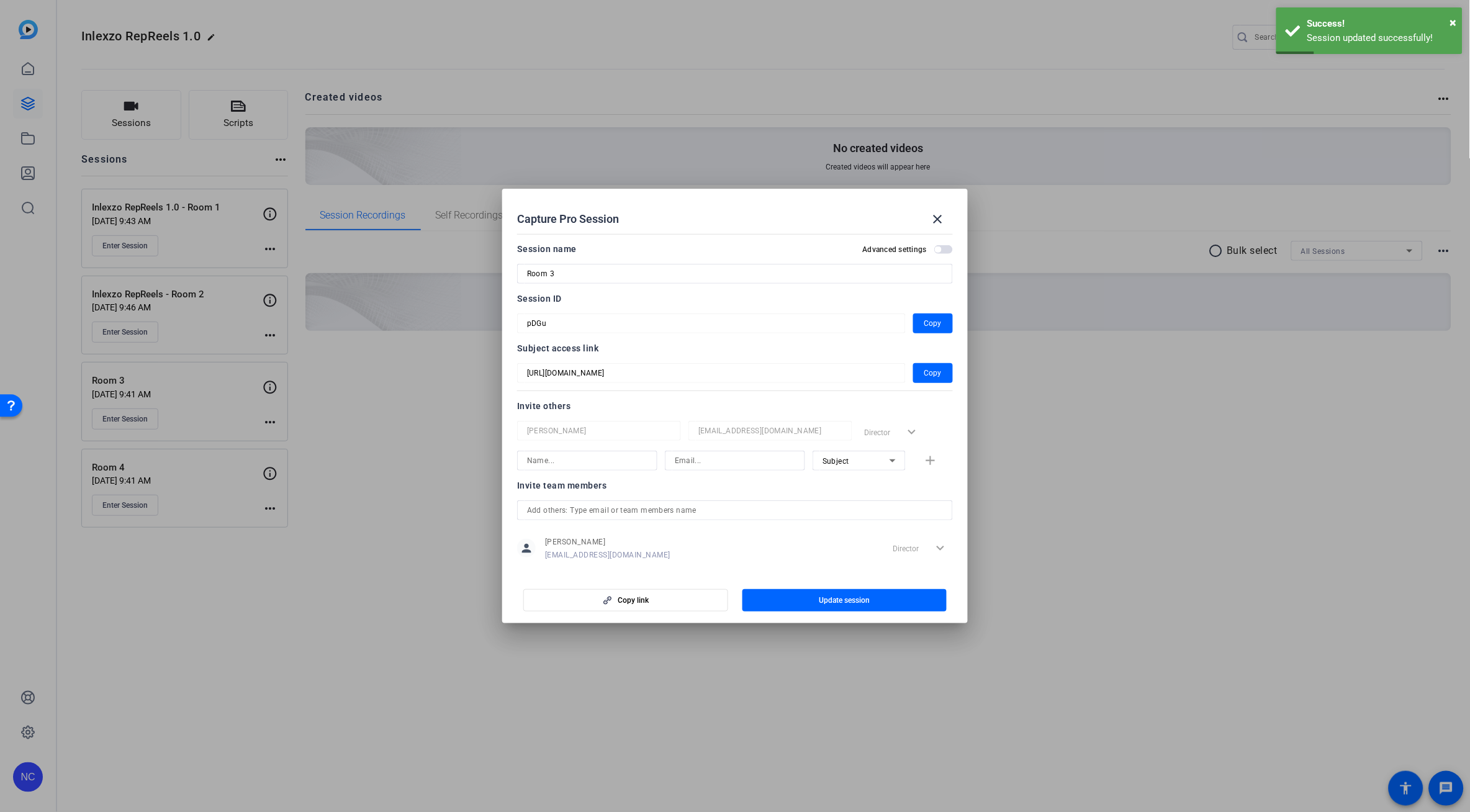
click at [528, 272] on input "Room 3" at bounding box center [734, 273] width 416 height 15
type input "Inlexzo RepReels - Room 3"
drag, startPoint x: 823, startPoint y: 601, endPoint x: 776, endPoint y: 588, distance: 48.8
click at [824, 601] on span "Update session" at bounding box center [844, 599] width 51 height 10
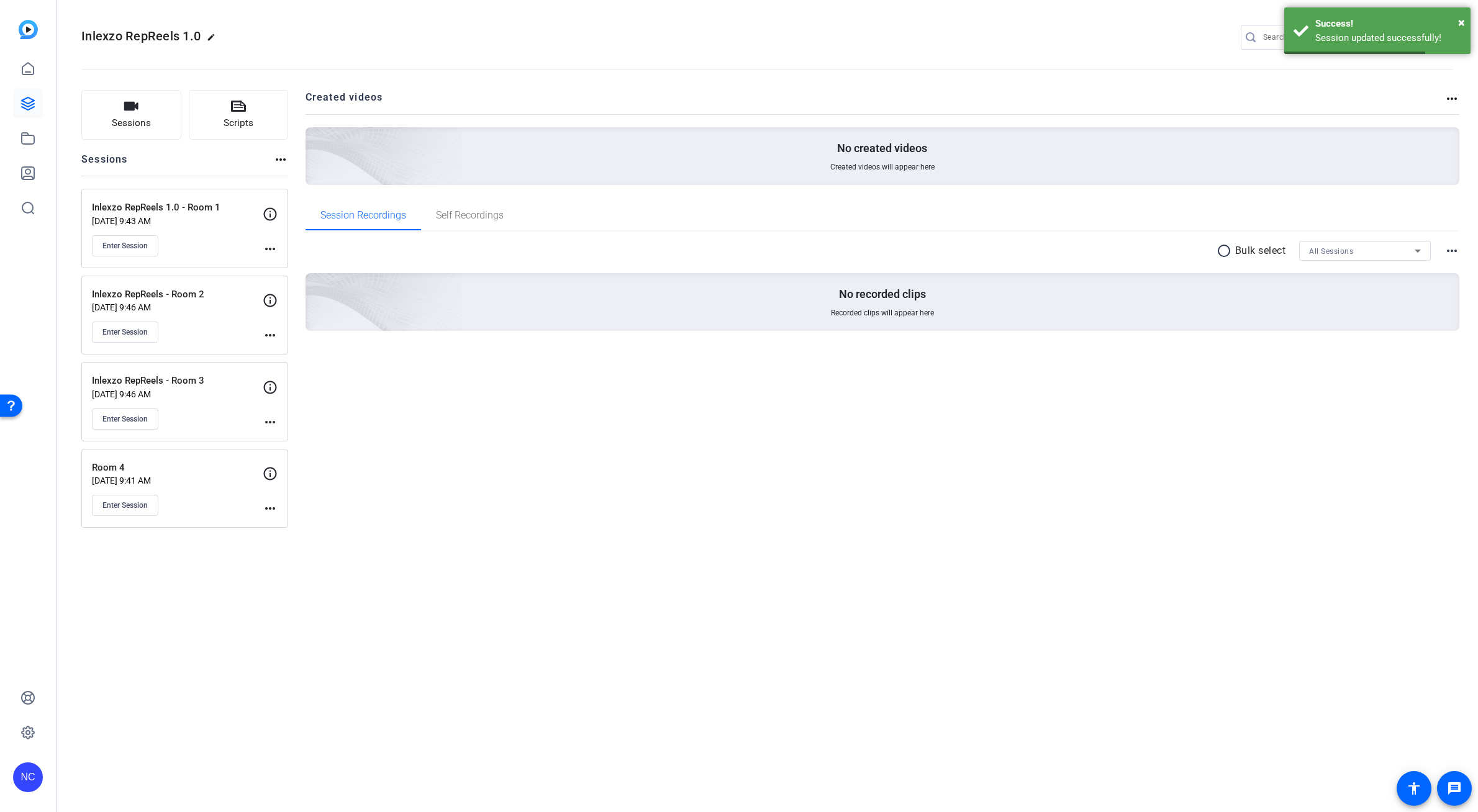
click at [265, 504] on mat-icon "more_horiz" at bounding box center [270, 508] width 15 height 15
click at [305, 525] on span "Edit Session" at bounding box center [300, 527] width 56 height 15
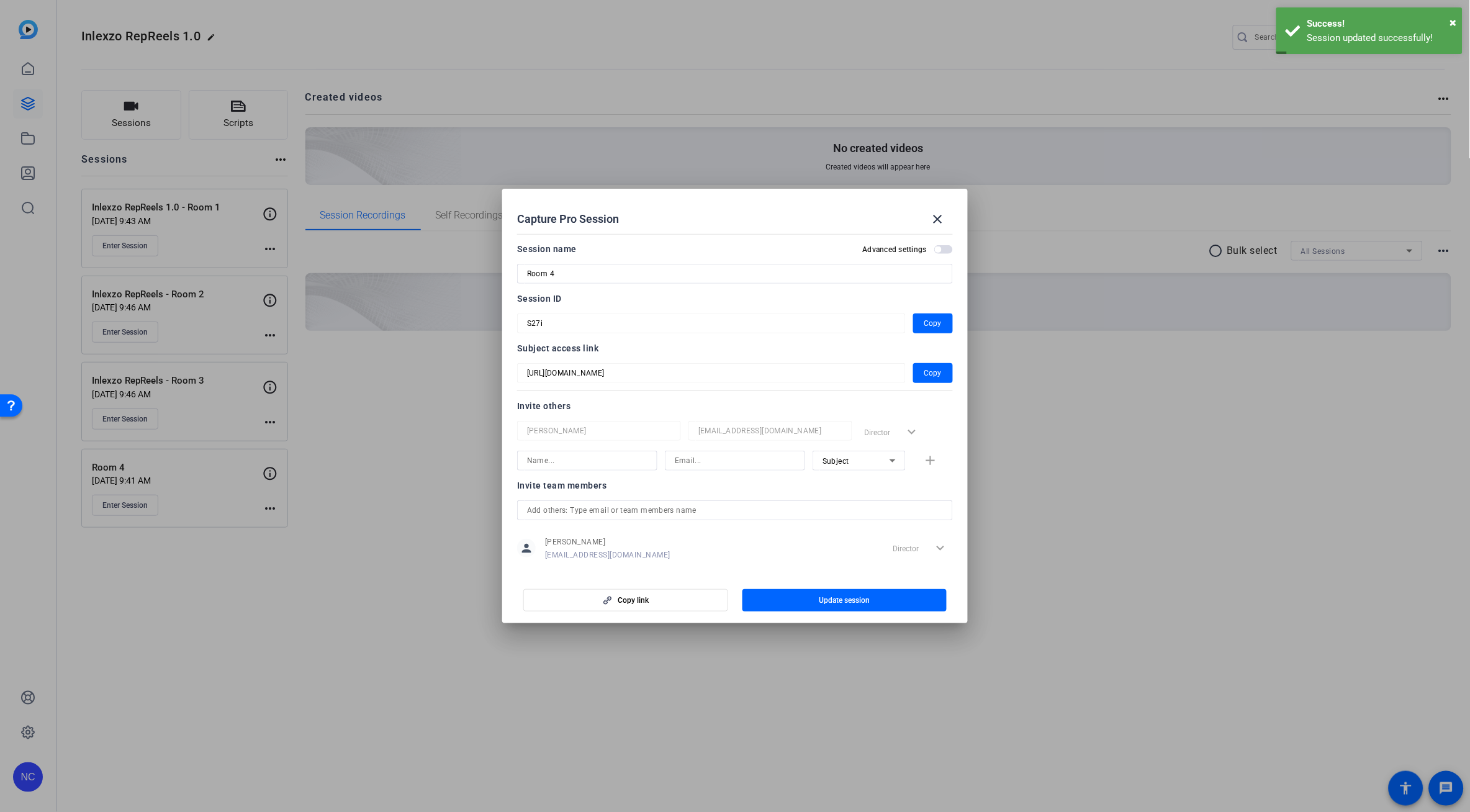
click at [526, 271] on div "Room 4" at bounding box center [735, 273] width 436 height 20
click at [528, 274] on input "Room 4" at bounding box center [734, 273] width 416 height 15
type input "Inlexzo RepReels - Room 4"
click at [926, 316] on span "Copy" at bounding box center [933, 323] width 17 height 15
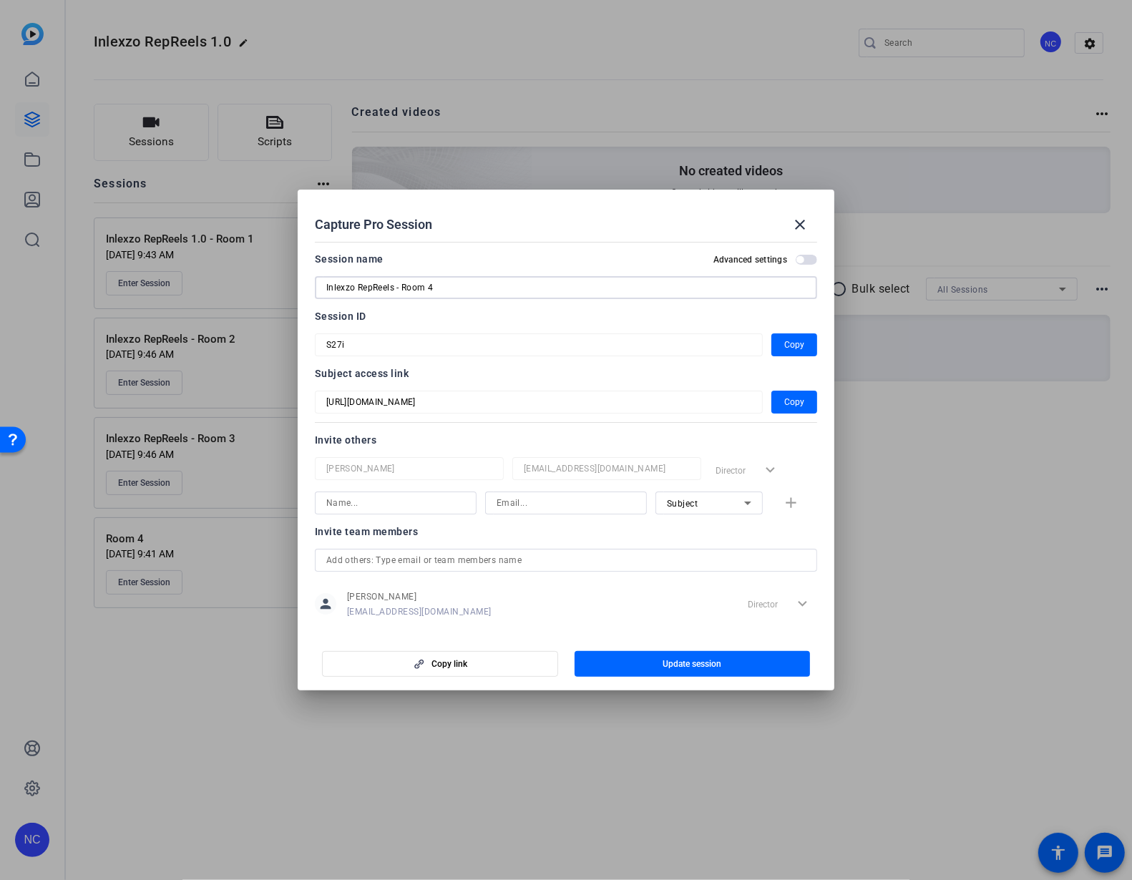
click at [497, 291] on input "Inlexzo RepReels - Room 4" at bounding box center [565, 287] width 479 height 17
click at [796, 406] on span "Copy" at bounding box center [794, 401] width 20 height 17
click at [798, 229] on mat-icon "close" at bounding box center [799, 224] width 17 height 17
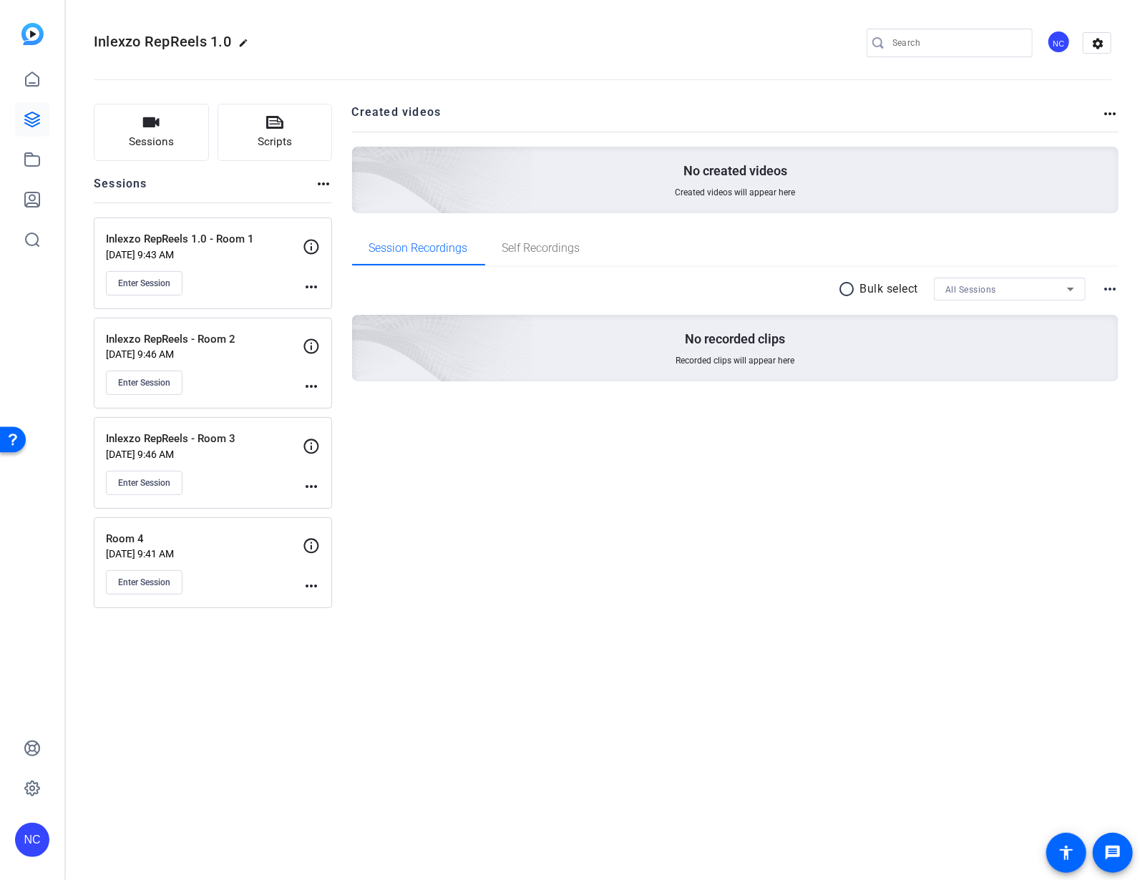
click at [187, 476] on div "Enter Session" at bounding box center [204, 483] width 197 height 24
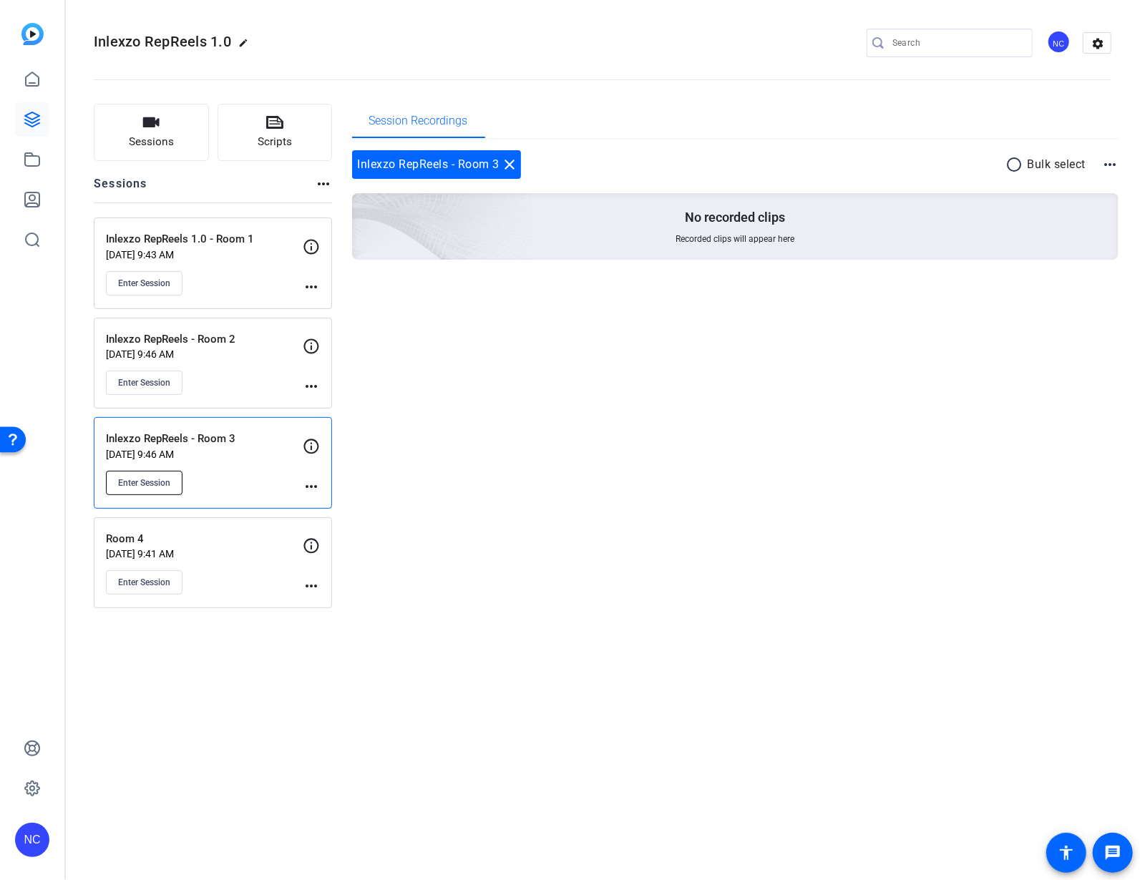
click at [167, 478] on span "Enter Session" at bounding box center [144, 482] width 52 height 11
click at [309, 480] on mat-icon "more_horiz" at bounding box center [311, 486] width 17 height 17
click at [212, 474] on div at bounding box center [570, 440] width 1140 height 880
click at [310, 494] on mat-icon "more_horiz" at bounding box center [311, 486] width 17 height 17
click at [321, 504] on span "Edit Session" at bounding box center [346, 507] width 65 height 17
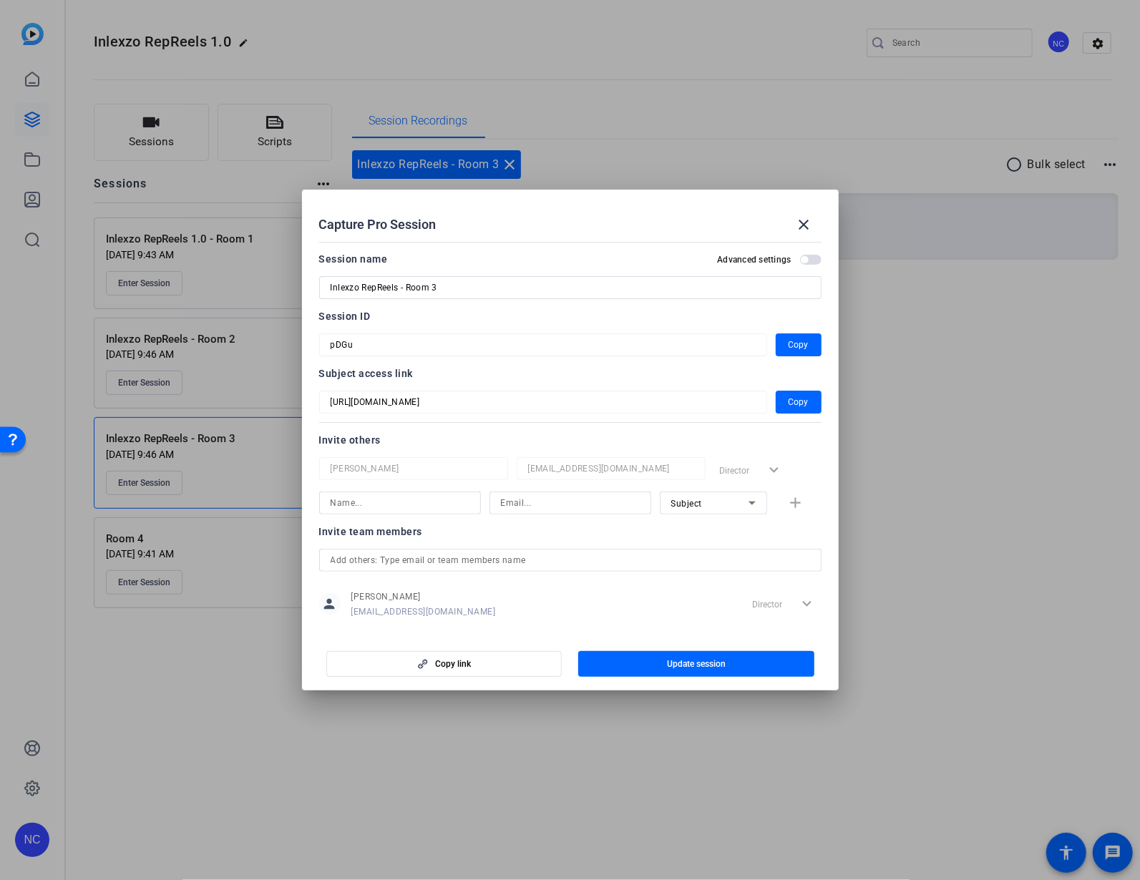
click at [478, 288] on input "Inlexzo RepReels - Room 3" at bounding box center [570, 287] width 479 height 17
click at [801, 347] on span "button" at bounding box center [799, 345] width 46 height 34
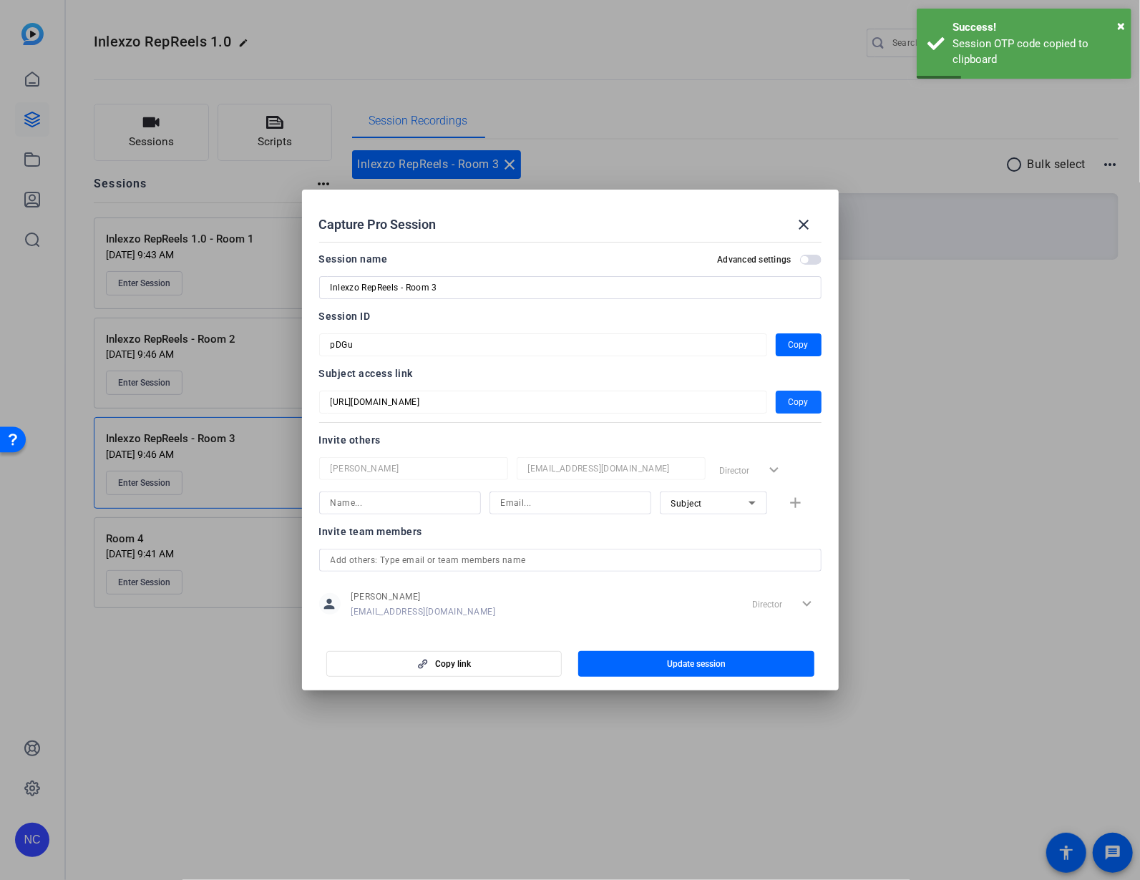
click at [792, 411] on span "button" at bounding box center [799, 402] width 46 height 34
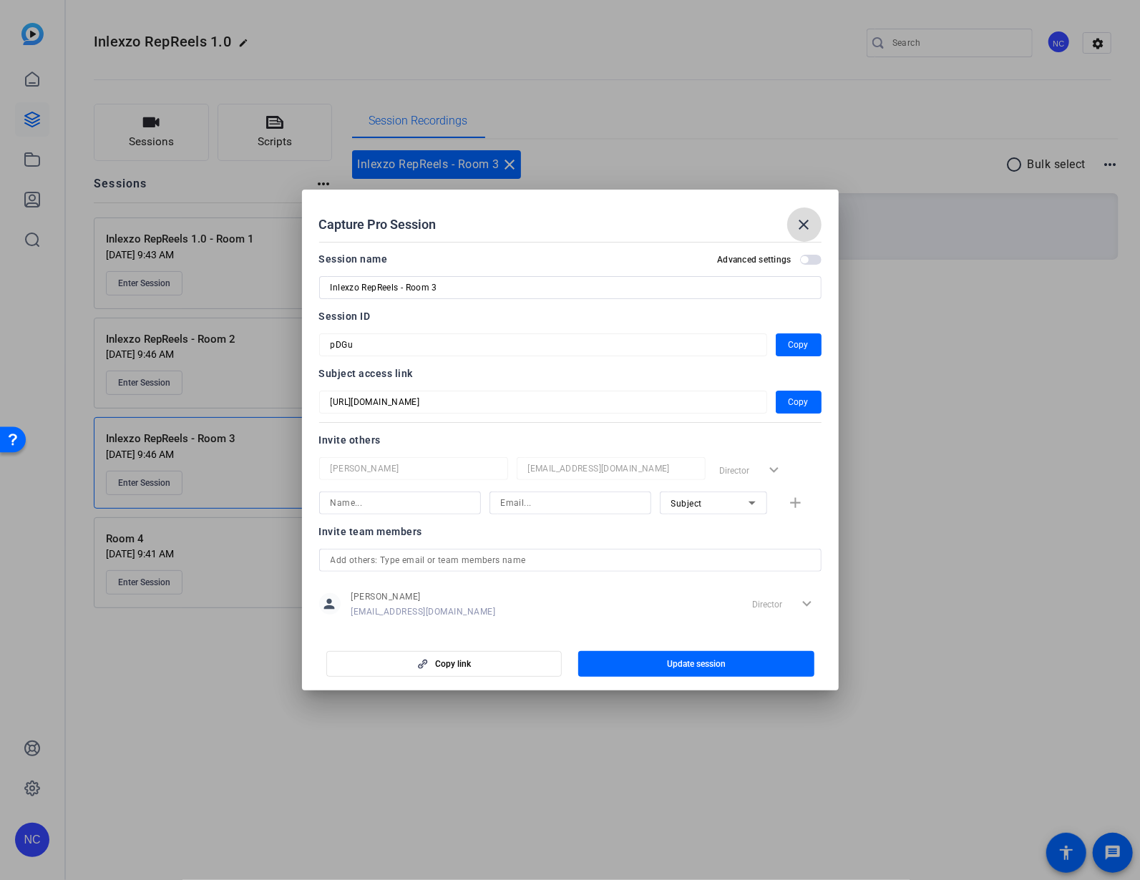
click at [809, 217] on mat-icon "close" at bounding box center [804, 224] width 17 height 17
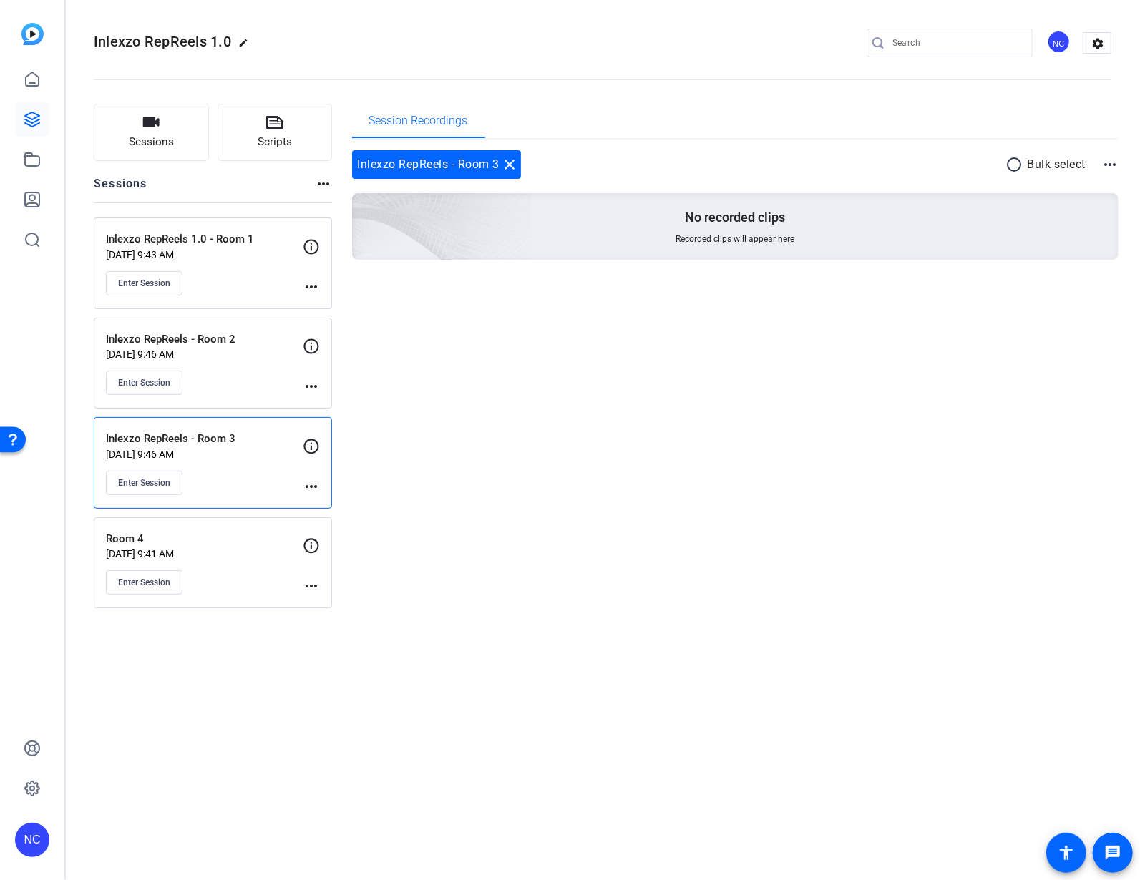
click at [312, 389] on mat-icon "more_horiz" at bounding box center [311, 386] width 17 height 17
click at [340, 399] on span "Edit Session" at bounding box center [346, 407] width 65 height 17
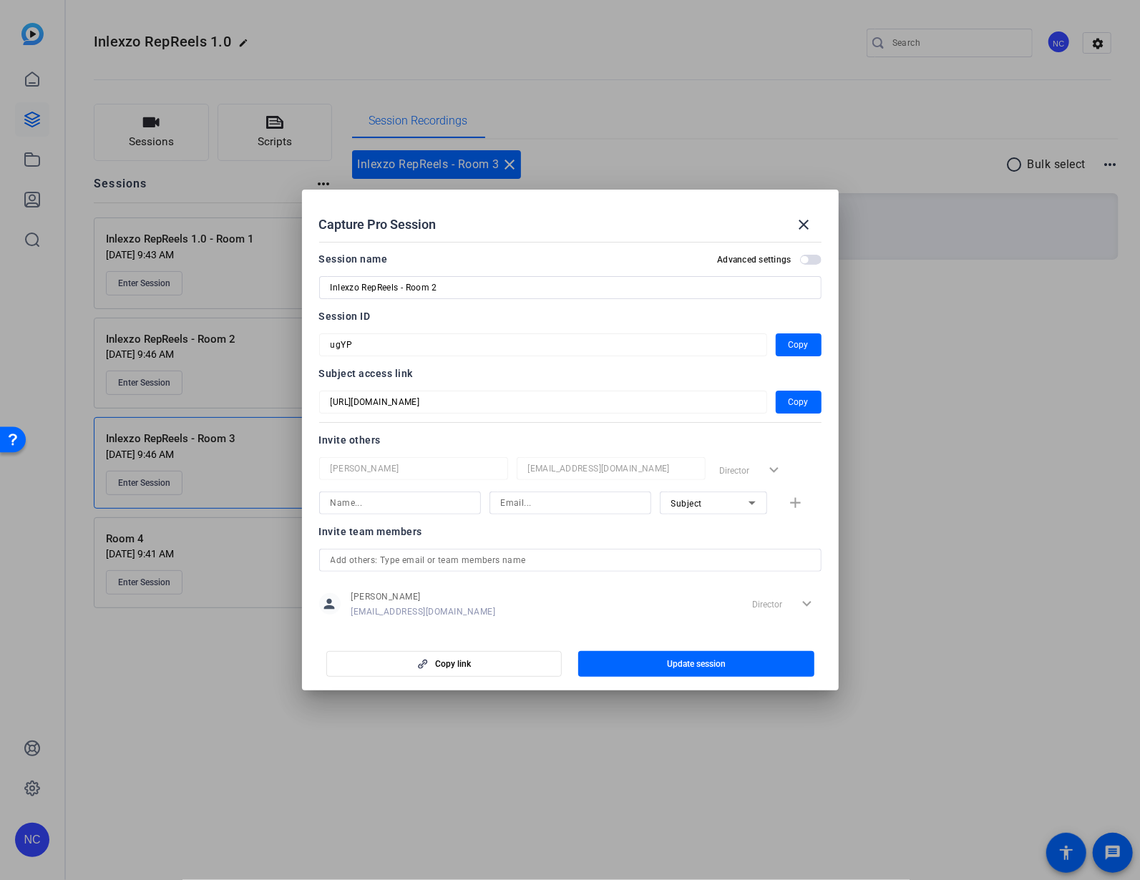
click at [533, 277] on div "Inlexzo RepReels - Room 2" at bounding box center [570, 287] width 479 height 23
drag, startPoint x: 527, startPoint y: 280, endPoint x: 519, endPoint y: 286, distance: 9.7
click at [524, 283] on input "Inlexzo RepReels - Room 2" at bounding box center [570, 287] width 479 height 17
click at [519, 286] on input "Inlexzo RepReels - Room 2" at bounding box center [570, 287] width 479 height 17
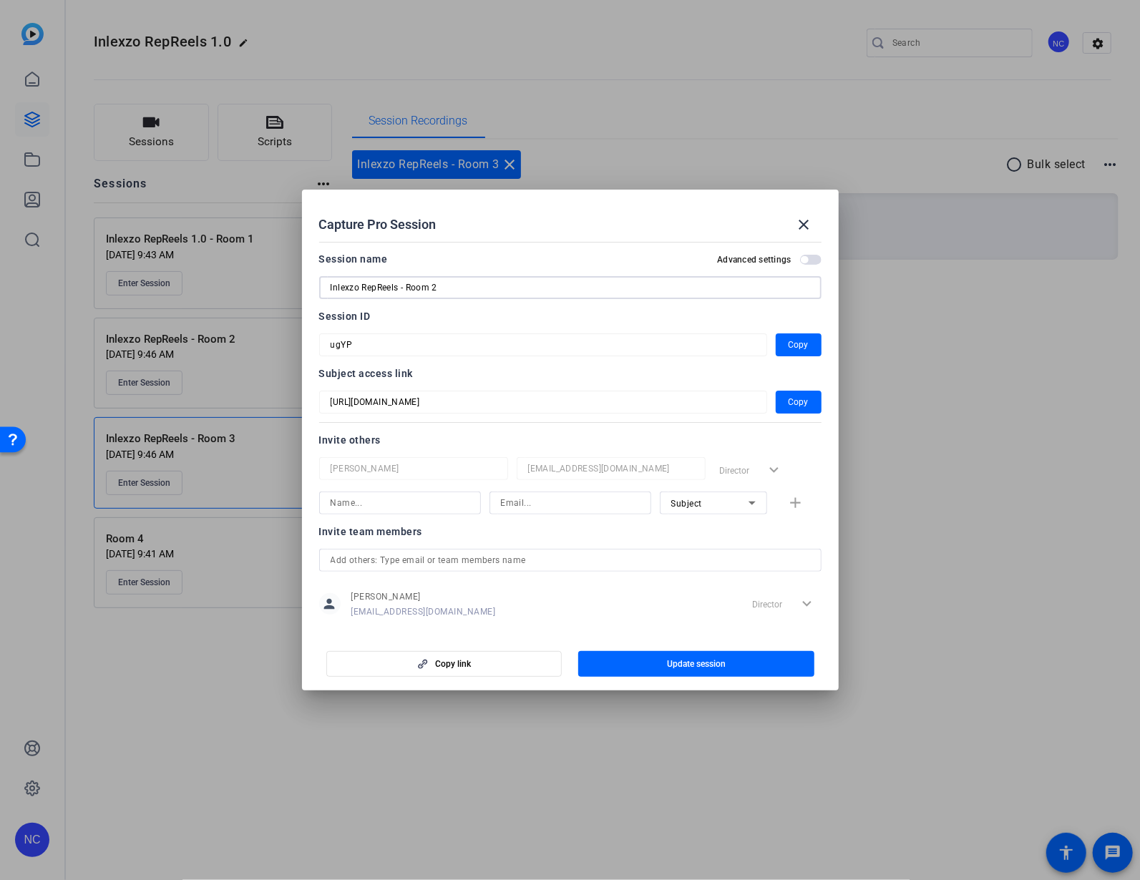
click at [519, 286] on input "Inlexzo RepReels - Room 2" at bounding box center [570, 287] width 479 height 17
click at [796, 393] on span "Copy" at bounding box center [798, 401] width 20 height 17
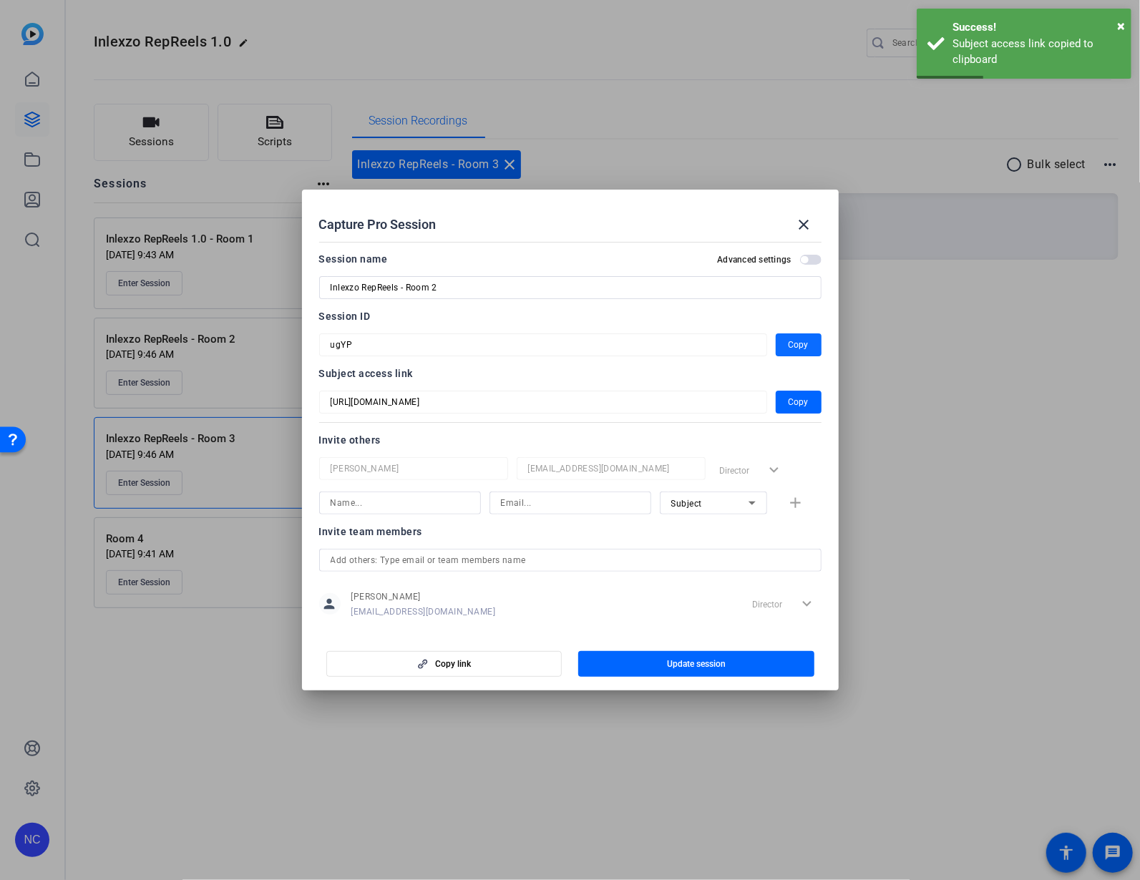
click at [778, 344] on span "button" at bounding box center [799, 345] width 46 height 34
click at [810, 213] on span at bounding box center [804, 224] width 34 height 34
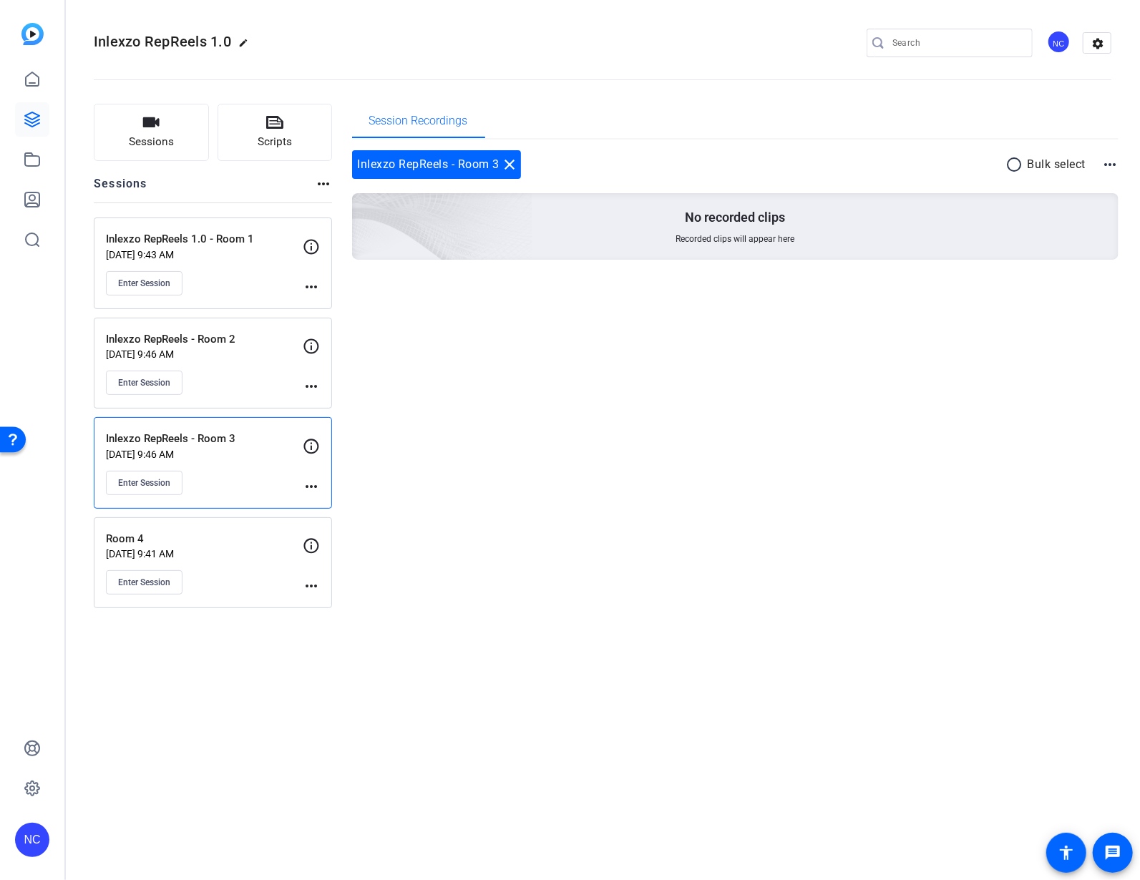
click at [311, 388] on mat-icon "more_horiz" at bounding box center [311, 386] width 17 height 17
click at [329, 403] on span "Edit Session" at bounding box center [346, 407] width 65 height 17
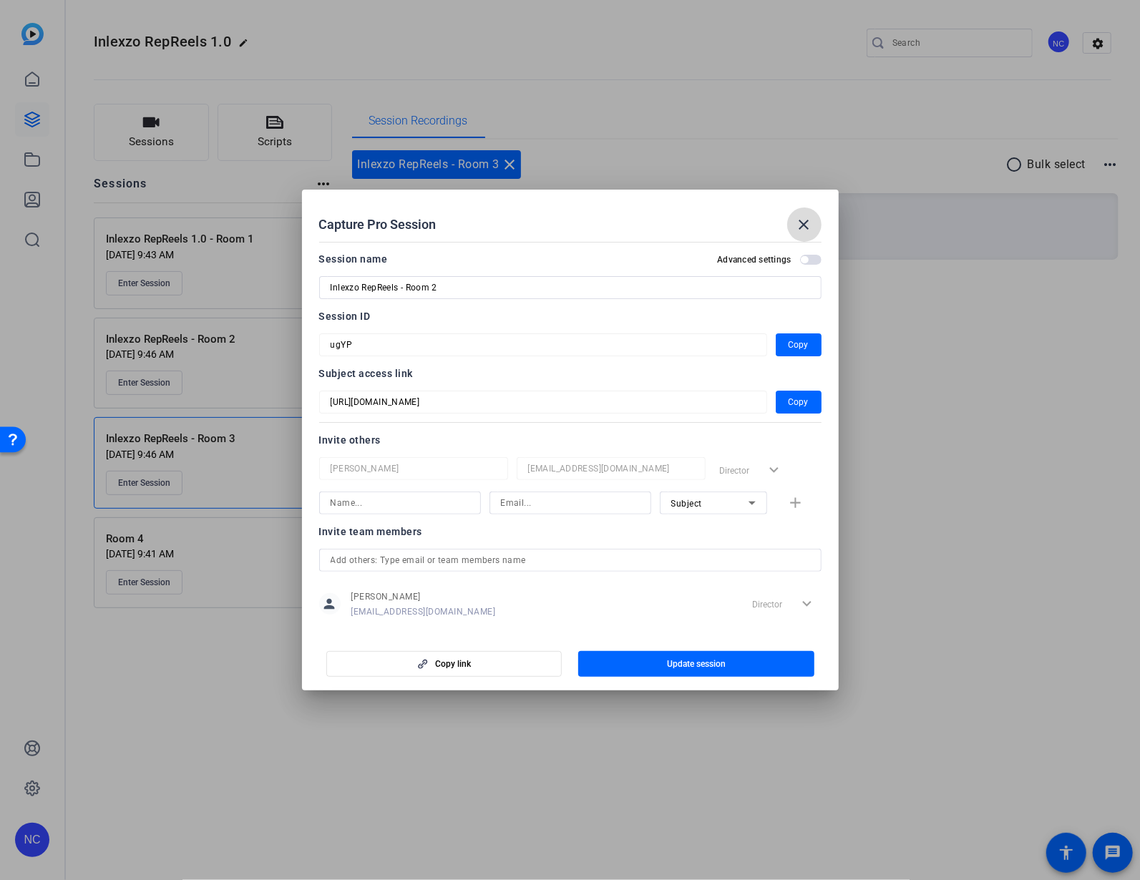
click at [812, 219] on mat-icon "close" at bounding box center [804, 224] width 17 height 17
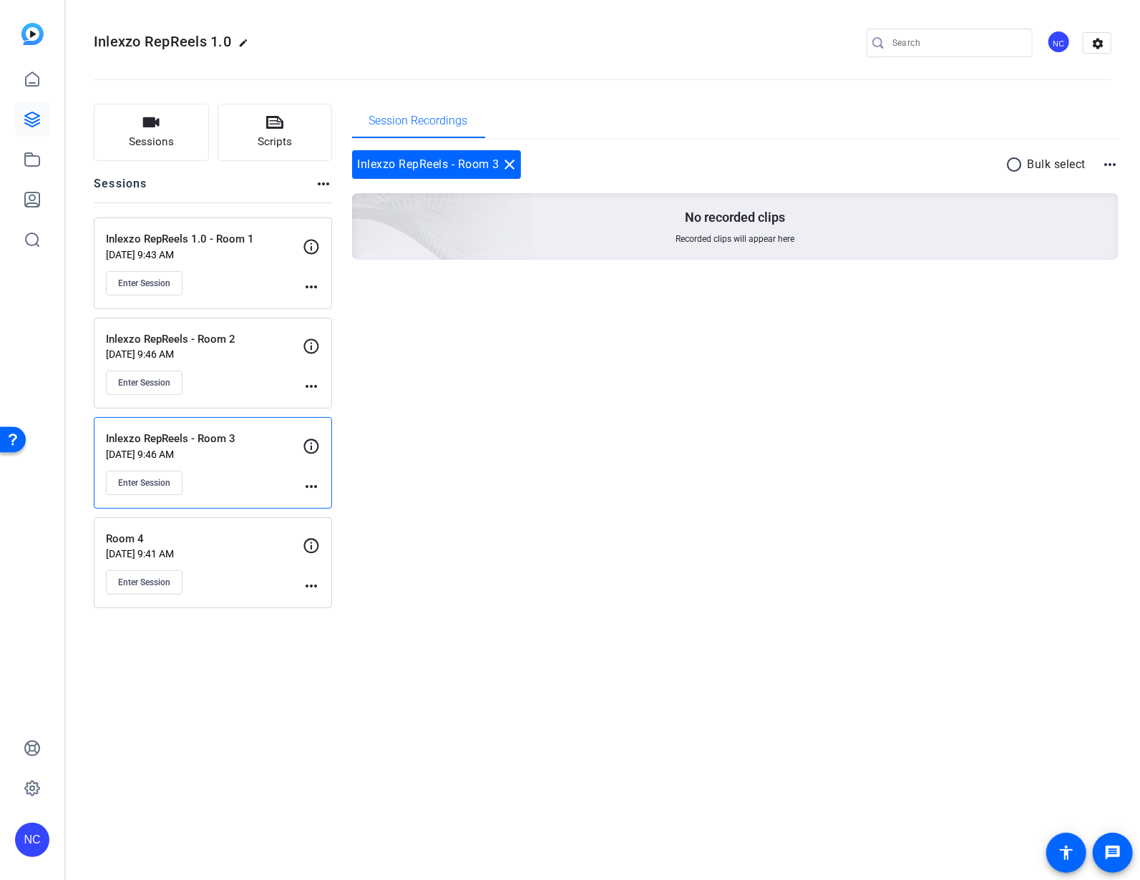
click at [308, 287] on mat-icon "more_horiz" at bounding box center [311, 286] width 17 height 17
click at [317, 301] on span "Edit Session" at bounding box center [346, 307] width 65 height 17
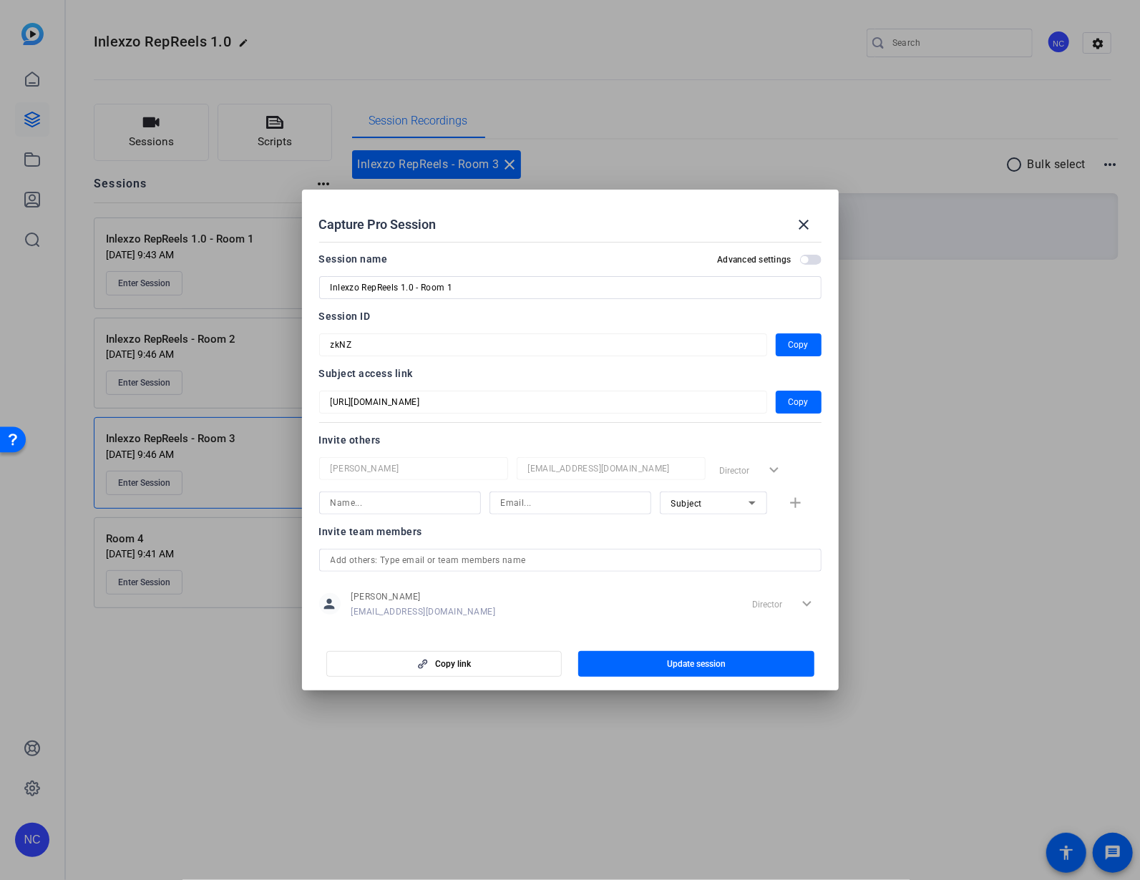
click at [684, 288] on input "Inlexzo RepReels 1.0 - Room 1" at bounding box center [570, 287] width 479 height 17
click at [795, 391] on span "button" at bounding box center [799, 402] width 46 height 34
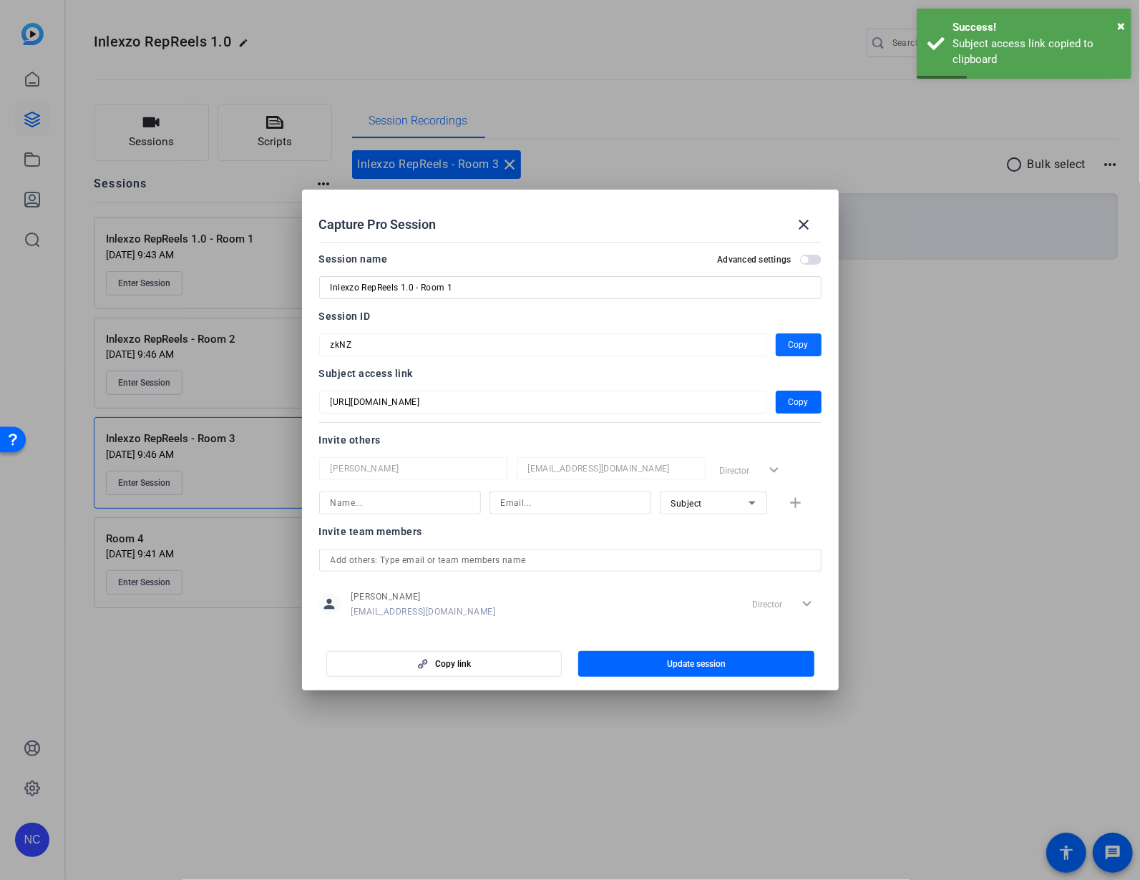
drag, startPoint x: 801, startPoint y: 339, endPoint x: 771, endPoint y: 344, distance: 30.5
click at [801, 339] on span "button" at bounding box center [799, 345] width 46 height 34
click at [809, 220] on mat-icon "close" at bounding box center [804, 224] width 17 height 17
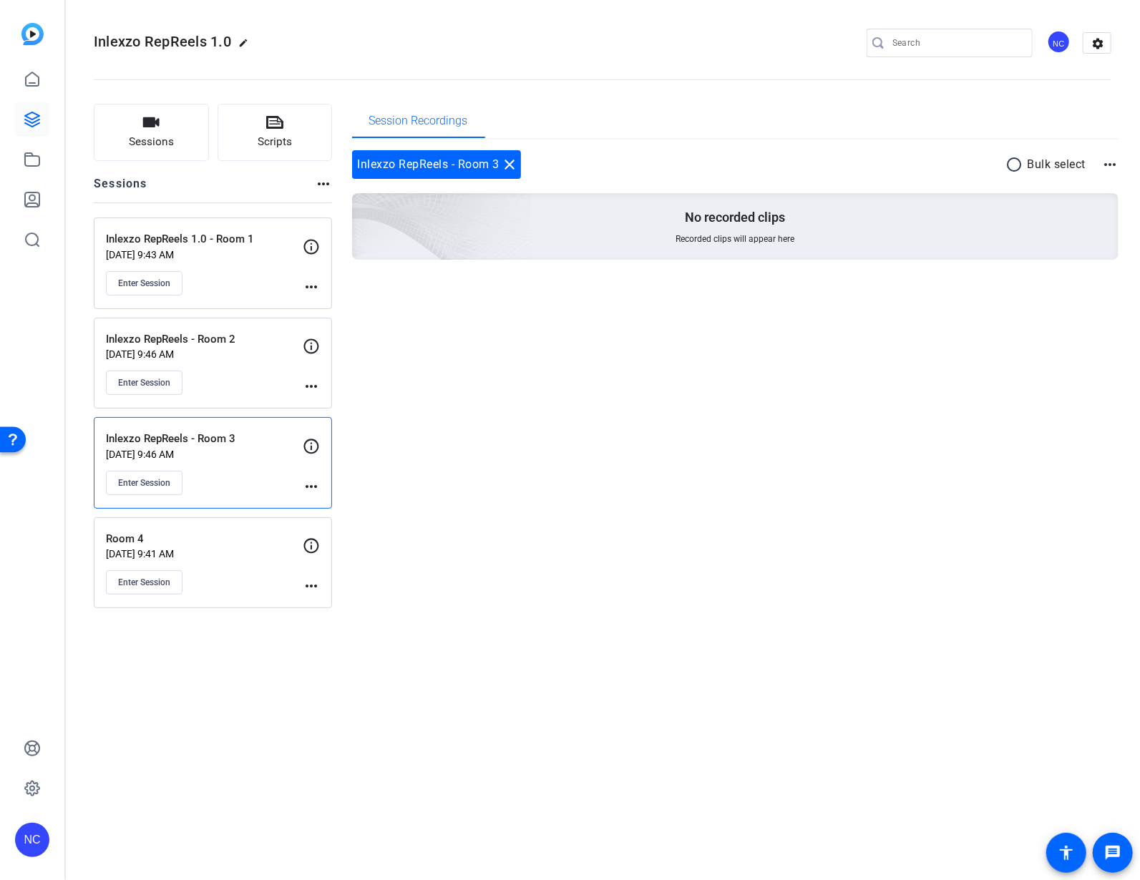
click at [316, 583] on mat-icon "more_horiz" at bounding box center [311, 585] width 17 height 17
click at [344, 609] on span "Edit Session" at bounding box center [346, 608] width 65 height 17
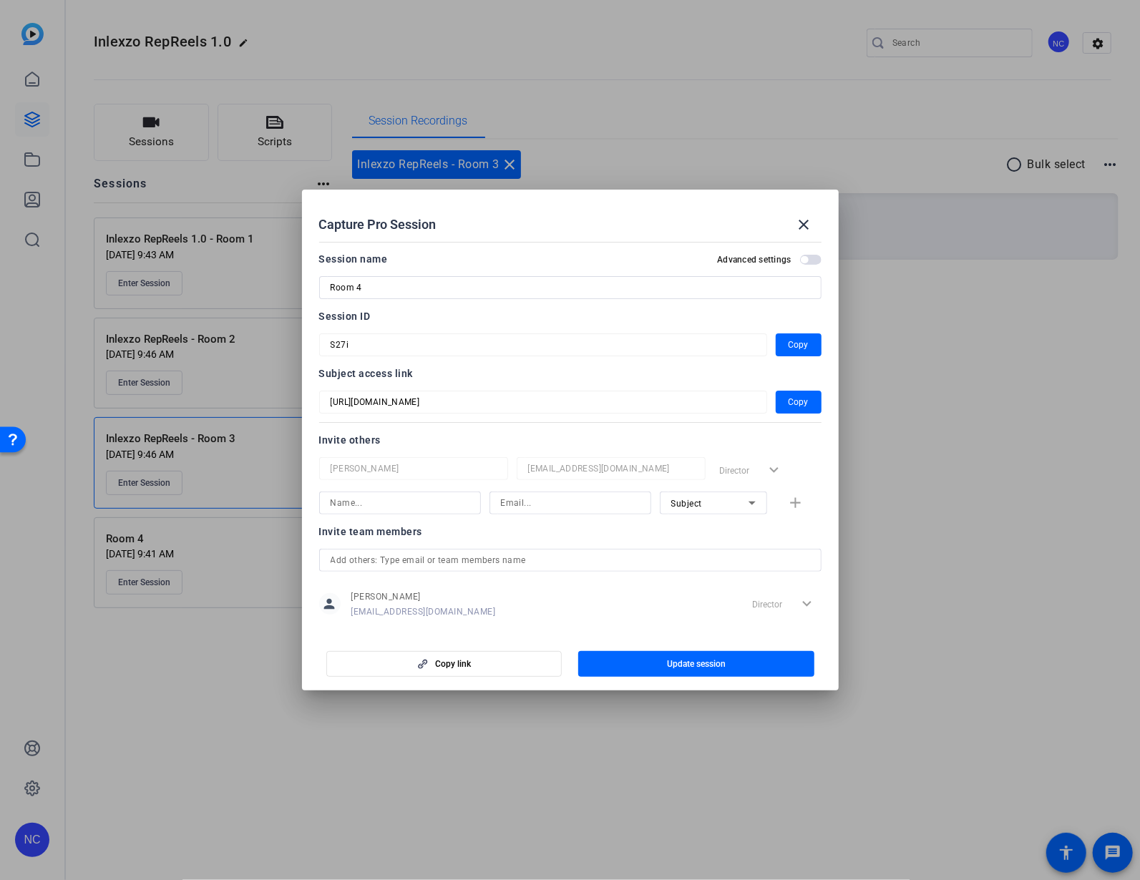
click at [326, 295] on div "Room 4" at bounding box center [570, 287] width 502 height 23
click at [331, 286] on input "Room 4" at bounding box center [570, 287] width 479 height 17
type input "Inlexzo RepReels - Room 4"
click at [662, 665] on span "button" at bounding box center [696, 664] width 236 height 34
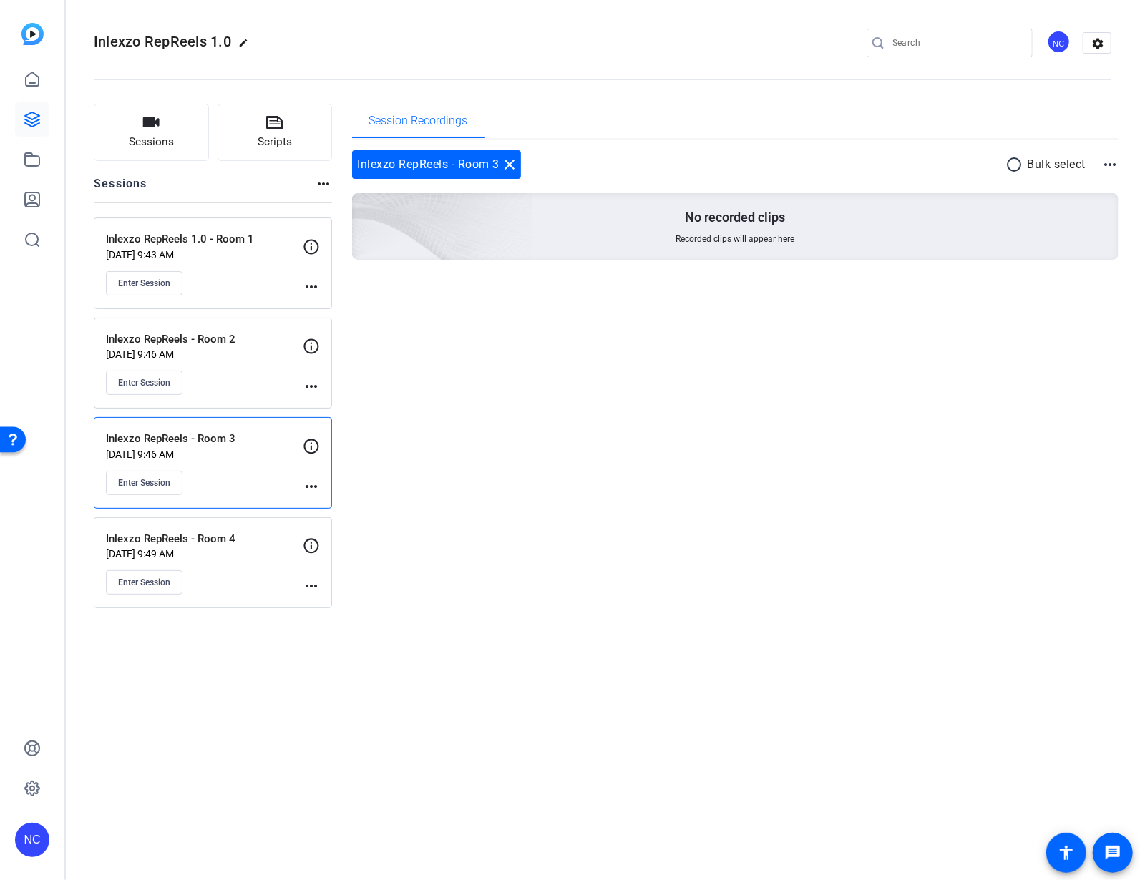
click at [316, 297] on div "Inlexzo RepReels 1.0 - Room 1 [DATE] 9:43 AM Enter Session more_horiz" at bounding box center [213, 263] width 238 height 92
click at [308, 291] on mat-icon "more_horiz" at bounding box center [311, 286] width 17 height 17
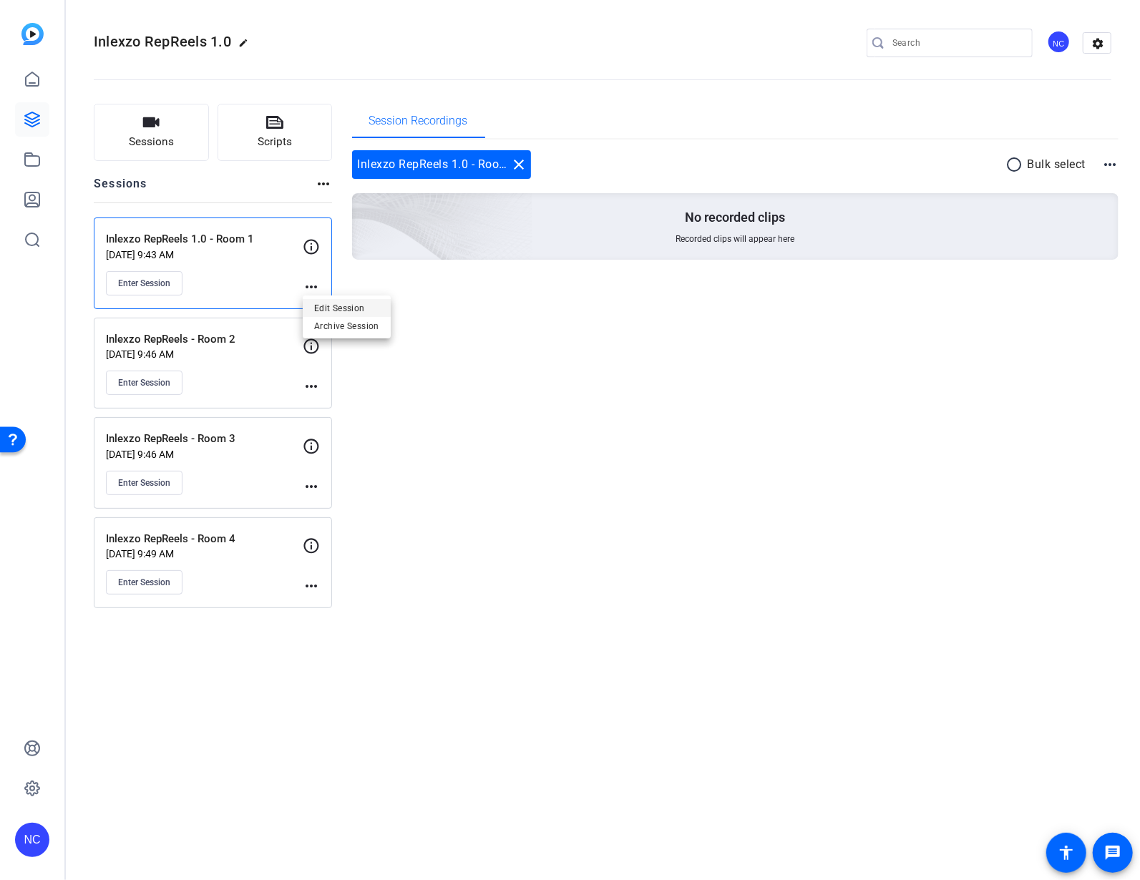
click at [329, 308] on span "Edit Session" at bounding box center [346, 307] width 65 height 17
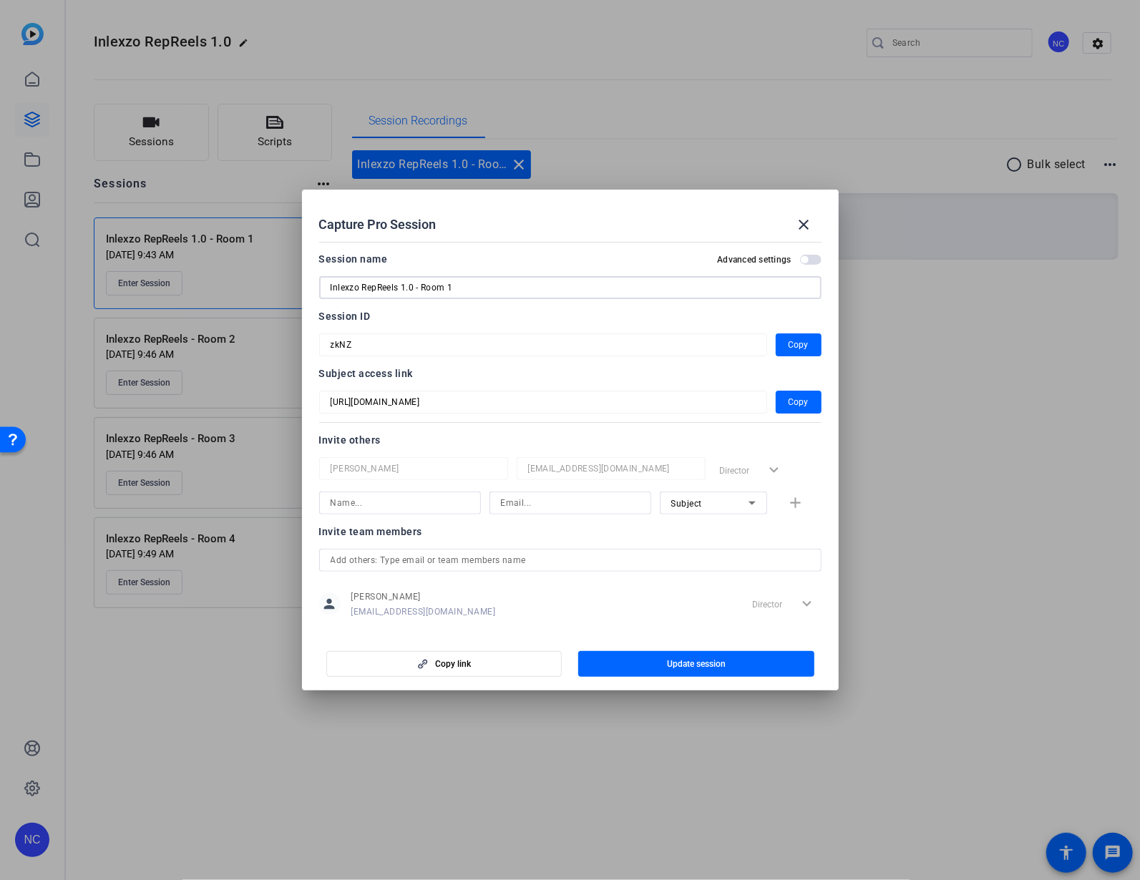
drag, startPoint x: 416, startPoint y: 288, endPoint x: 313, endPoint y: 287, distance: 103.0
click at [313, 287] on mat-dialog-content "Session name Advanced settings Inlexzo RepReels 1.0 - Room 1 Session ID zkNZ Co…" at bounding box center [570, 434] width 537 height 397
click at [816, 229] on span at bounding box center [804, 224] width 34 height 34
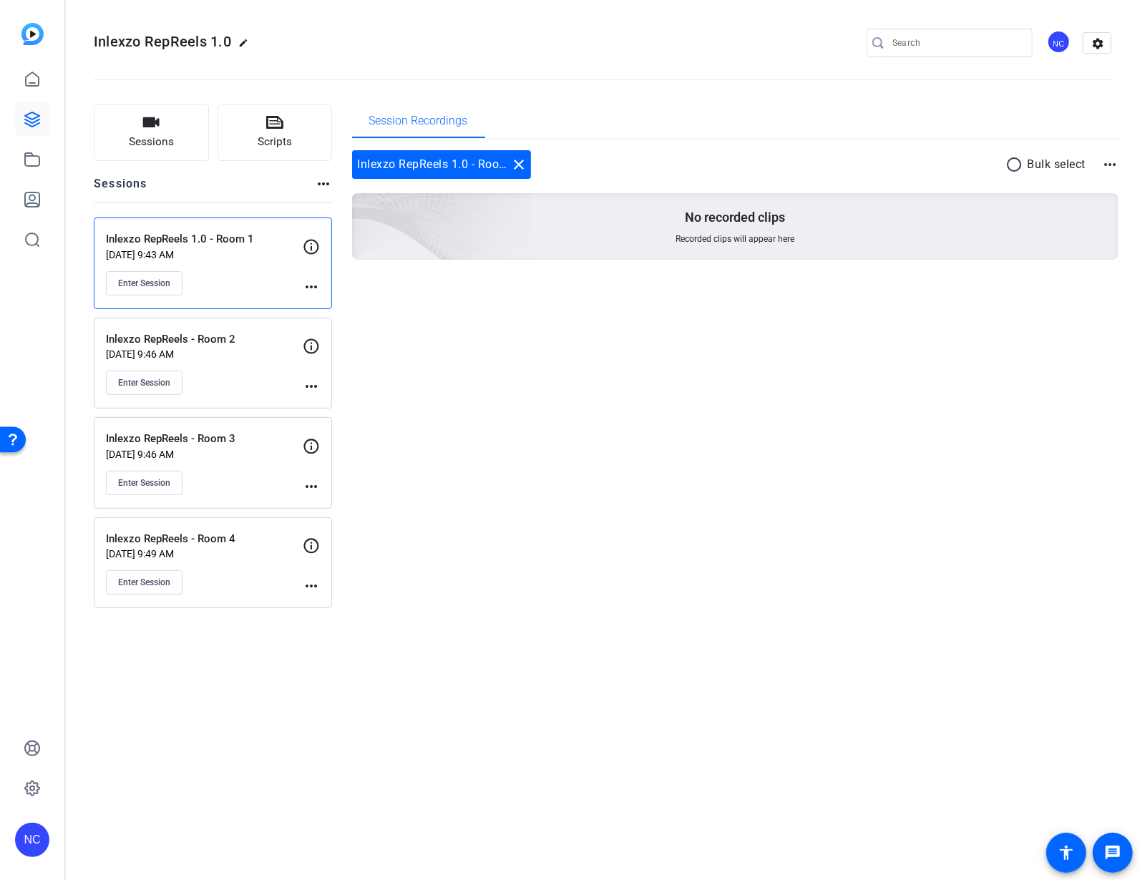
click at [308, 381] on mat-icon "more_horiz" at bounding box center [311, 386] width 17 height 17
click at [326, 405] on span "Edit Session" at bounding box center [346, 407] width 65 height 17
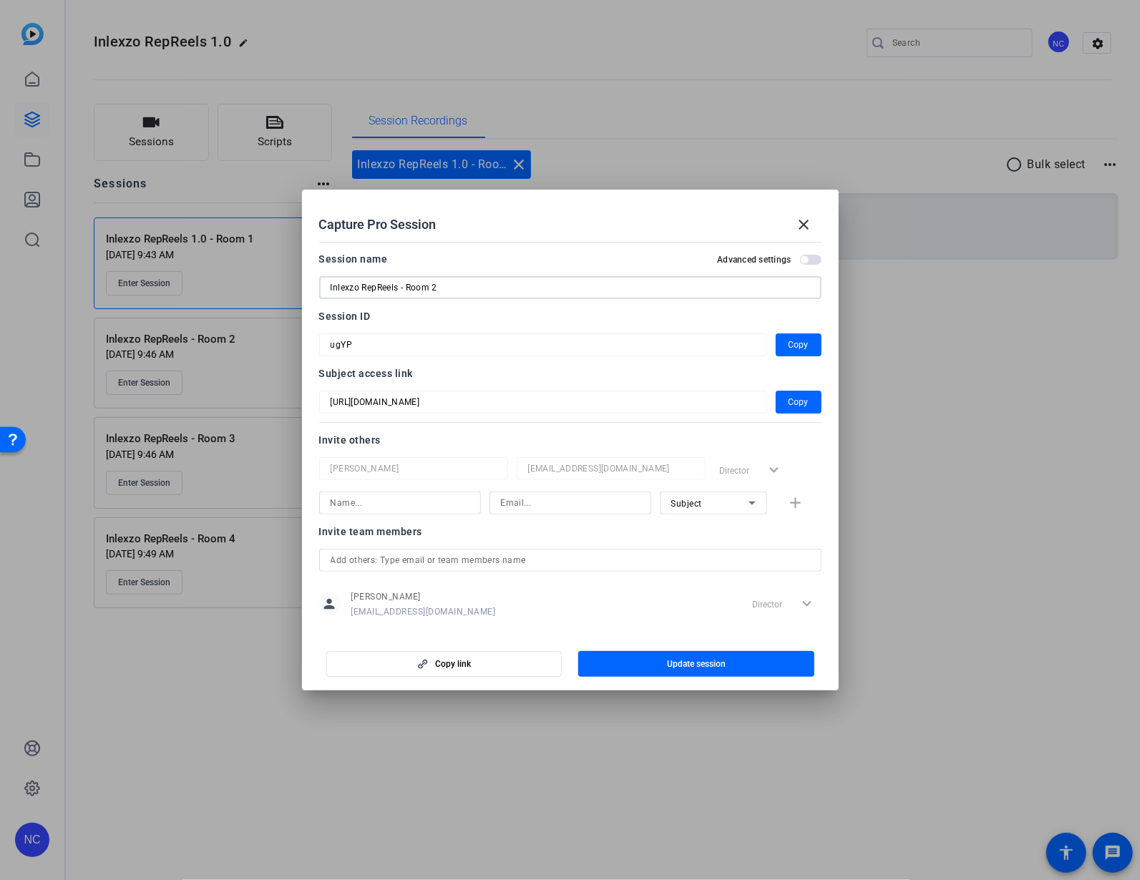
drag, startPoint x: 398, startPoint y: 283, endPoint x: 295, endPoint y: 286, distance: 102.3
click at [296, 286] on div "Capture Pro Session close Session name Advanced settings Inlexzo RepReels - Roo…" at bounding box center [570, 440] width 1140 height 880
paste input "1.0"
type input "Inlexzo RepReels 1.0 - Room 2"
click at [637, 667] on span "button" at bounding box center [696, 664] width 236 height 34
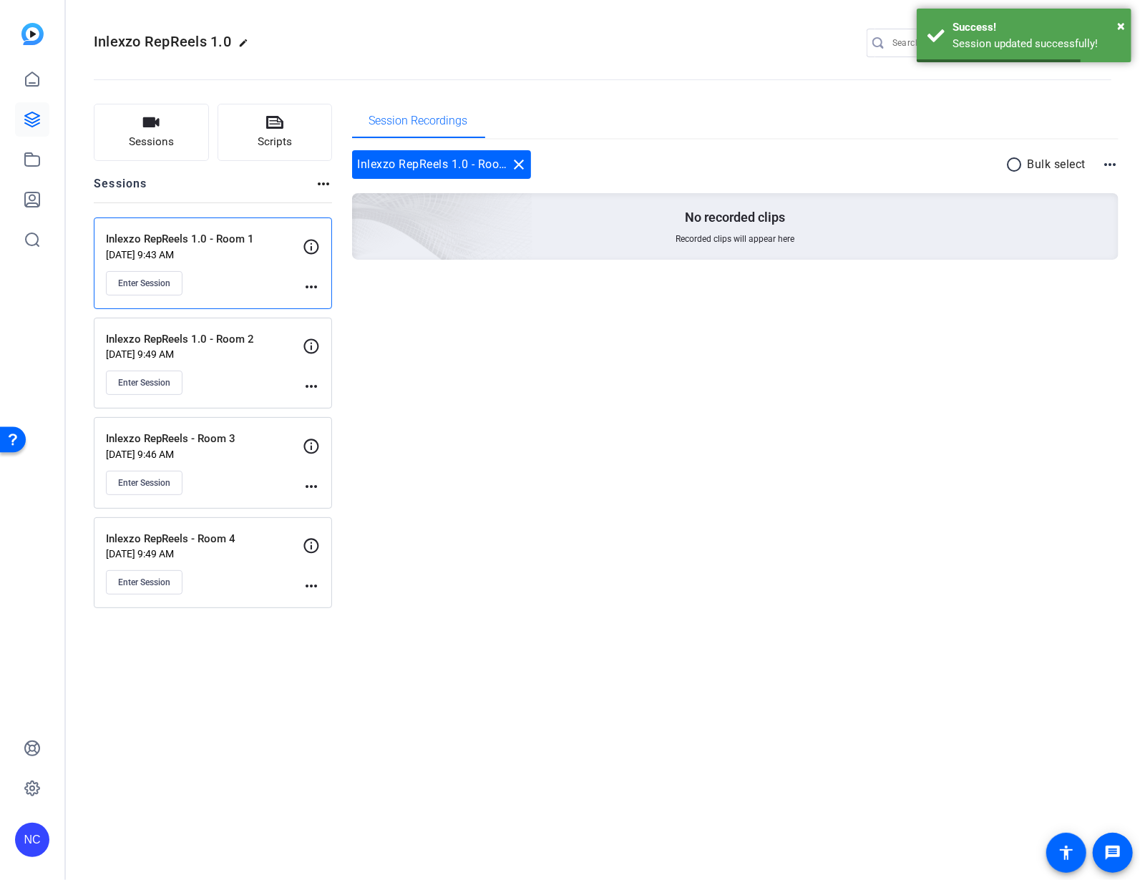
click at [313, 481] on mat-icon "more_horiz" at bounding box center [311, 486] width 17 height 17
click at [331, 508] on span "Edit Session" at bounding box center [346, 507] width 65 height 17
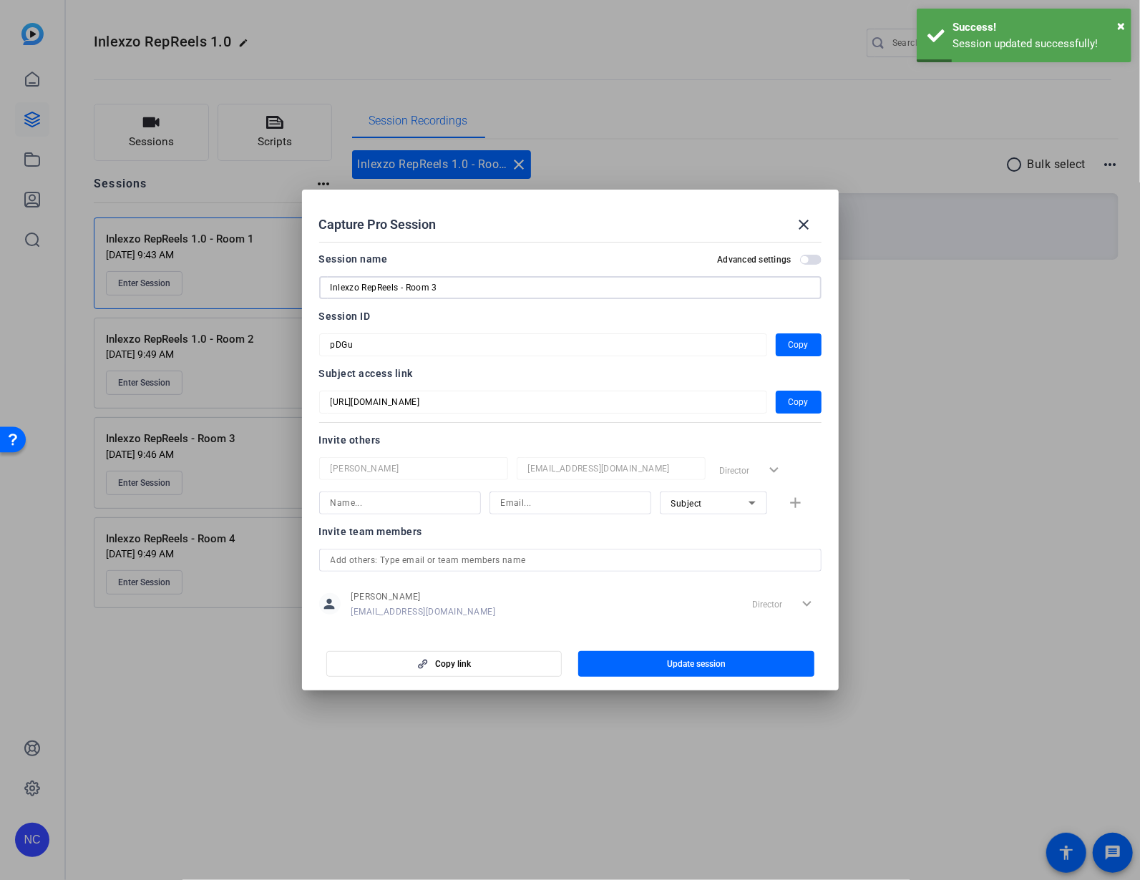
drag, startPoint x: 398, startPoint y: 285, endPoint x: 269, endPoint y: 287, distance: 129.5
click at [269, 287] on div "Capture Pro Session close Session name Advanced settings Inlexzo RepReels - Roo…" at bounding box center [570, 440] width 1140 height 880
paste input "1.0"
type input "Inlexzo RepReels 1.0 - Room 3"
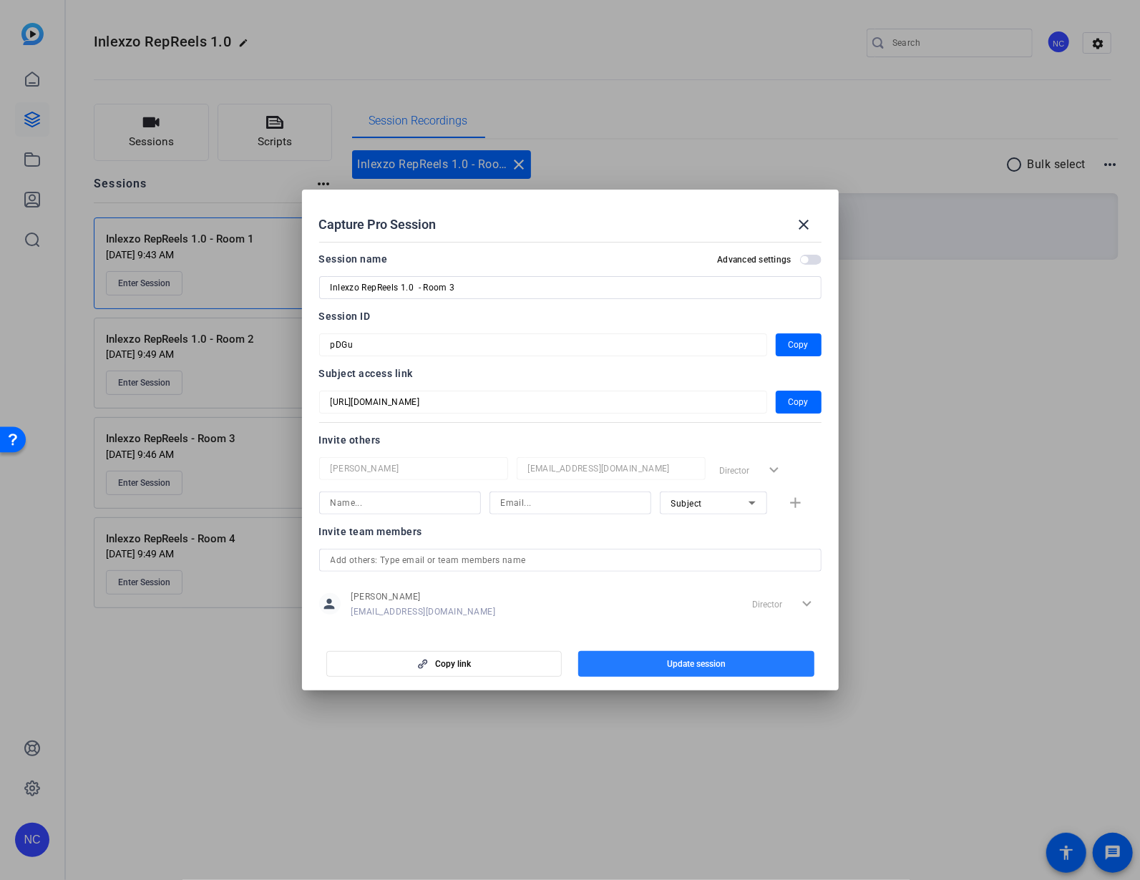
click at [638, 657] on span "button" at bounding box center [696, 664] width 236 height 34
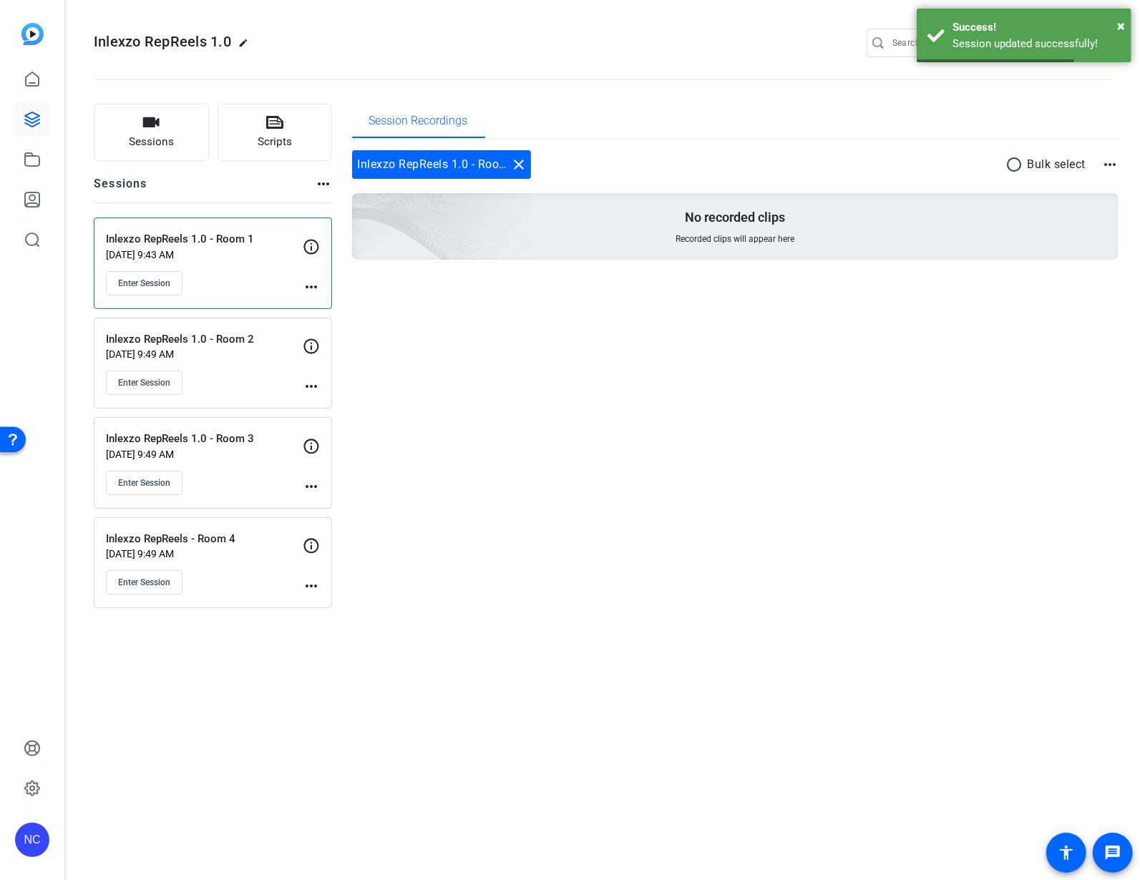
click at [308, 488] on mat-icon "more_horiz" at bounding box center [311, 486] width 17 height 17
click at [335, 505] on span "Edit Session" at bounding box center [346, 507] width 65 height 17
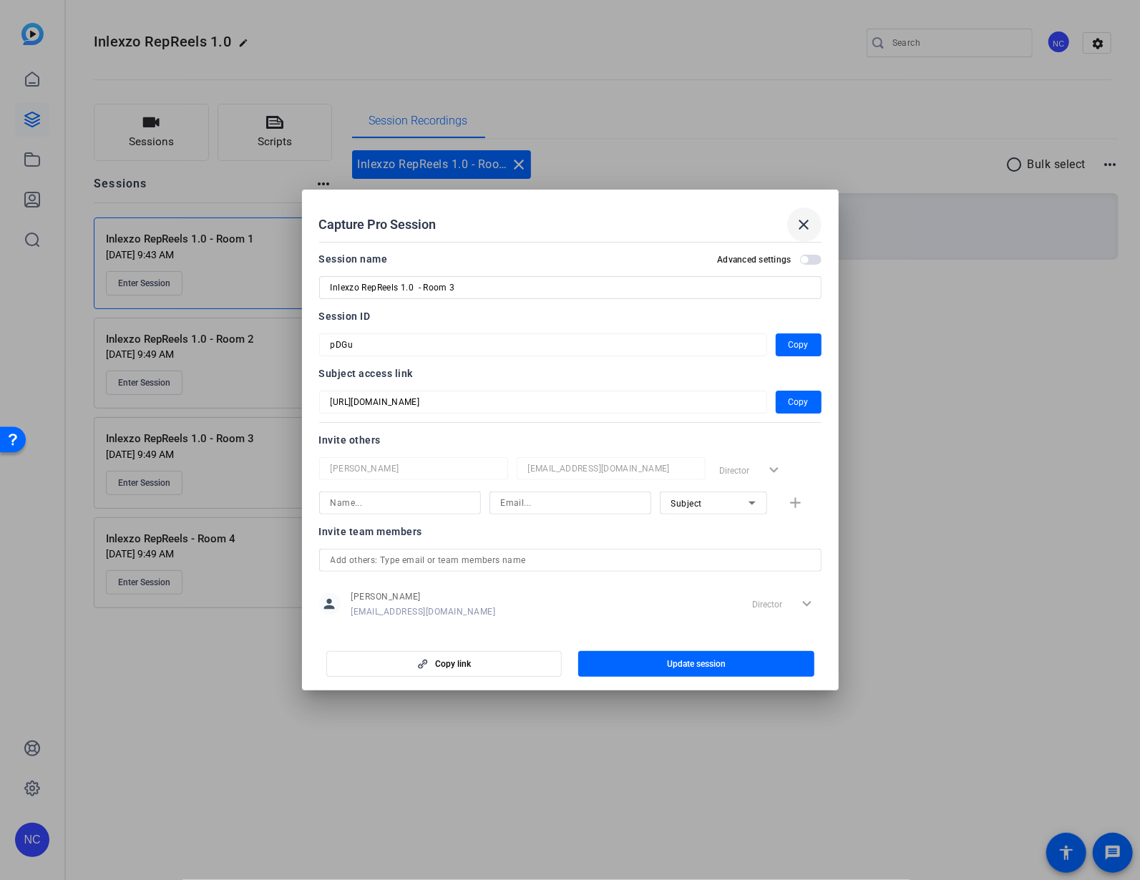
click at [799, 229] on mat-icon "close" at bounding box center [804, 224] width 17 height 17
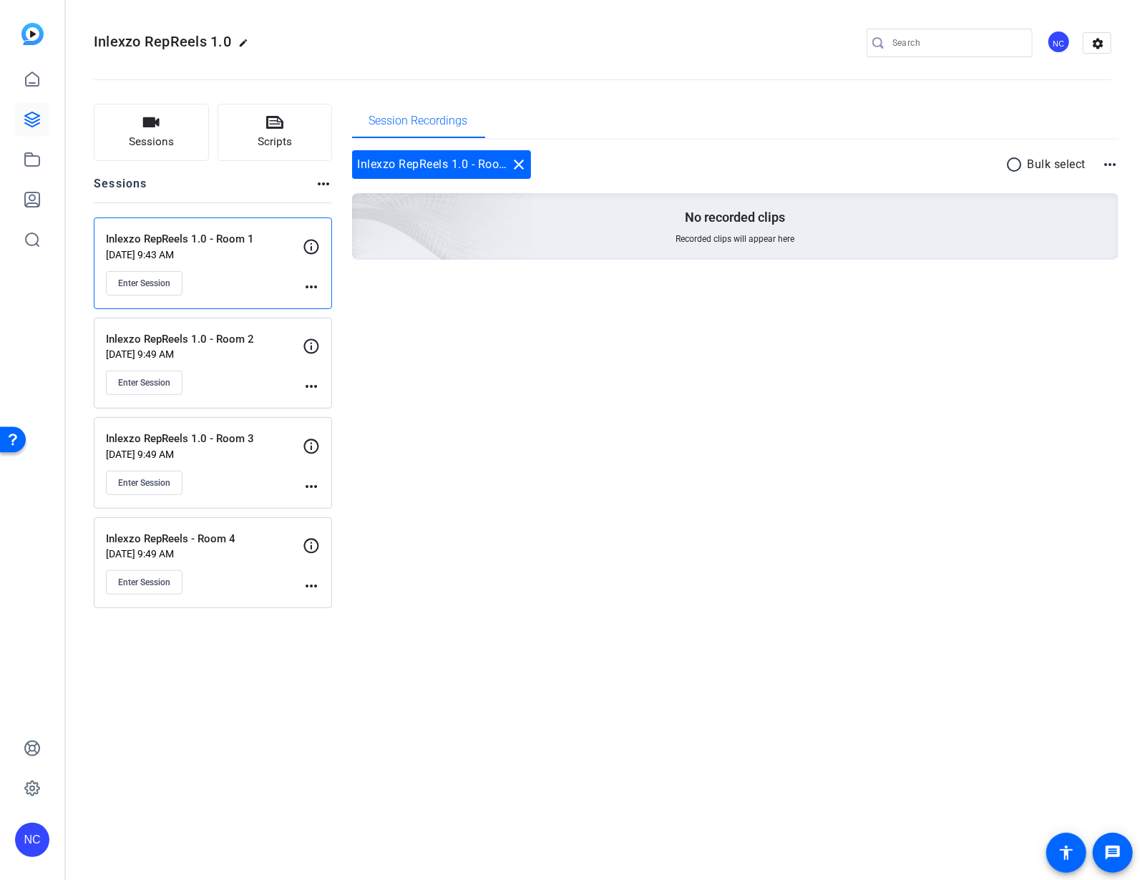
click at [308, 582] on mat-icon "more_horiz" at bounding box center [311, 585] width 17 height 17
click at [325, 605] on span "Edit Session" at bounding box center [346, 608] width 65 height 17
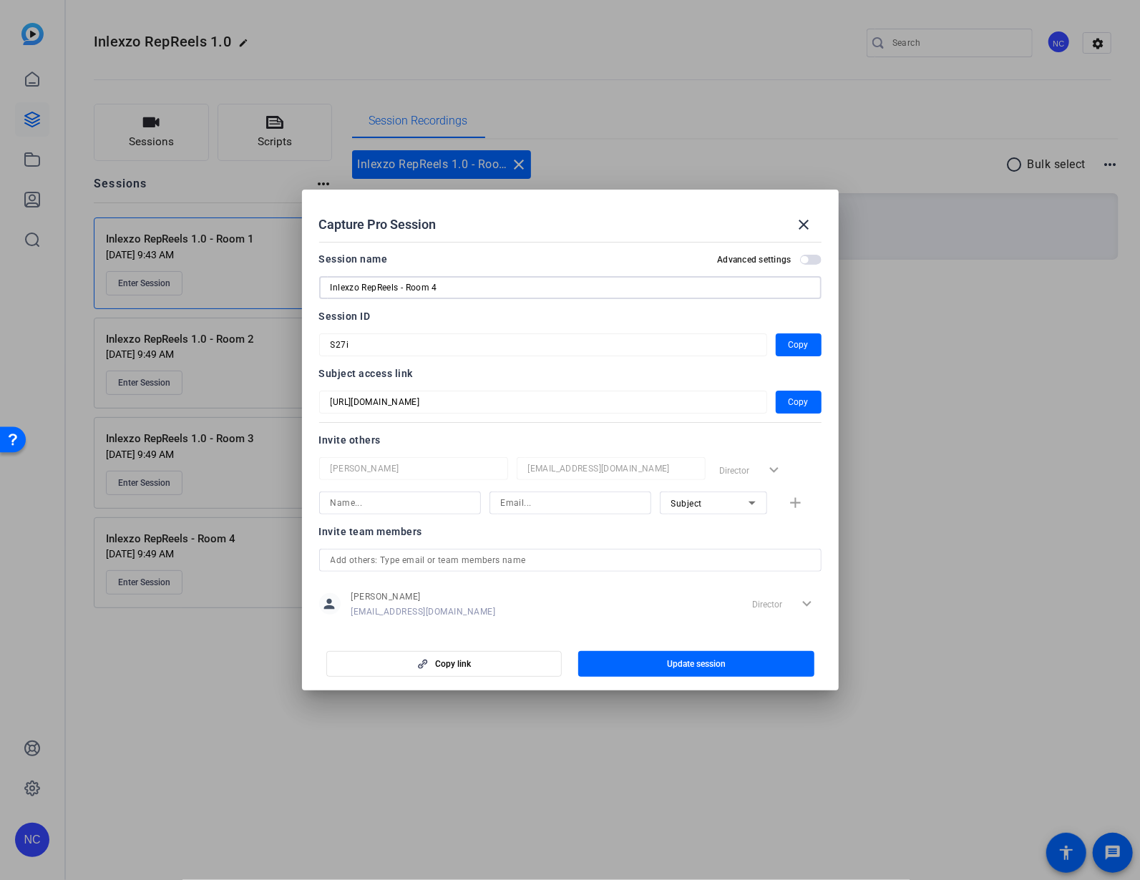
drag, startPoint x: 399, startPoint y: 288, endPoint x: 310, endPoint y: 289, distance: 88.7
click at [310, 289] on mat-dialog-content "Session name Advanced settings Inlexzo RepReels - Room 4 Session ID S27i Copy S…" at bounding box center [570, 434] width 537 height 397
paste input "1.0"
type input "Inlexzo RepReels 1.0 - Room 4"
click at [655, 654] on span "button" at bounding box center [696, 664] width 236 height 34
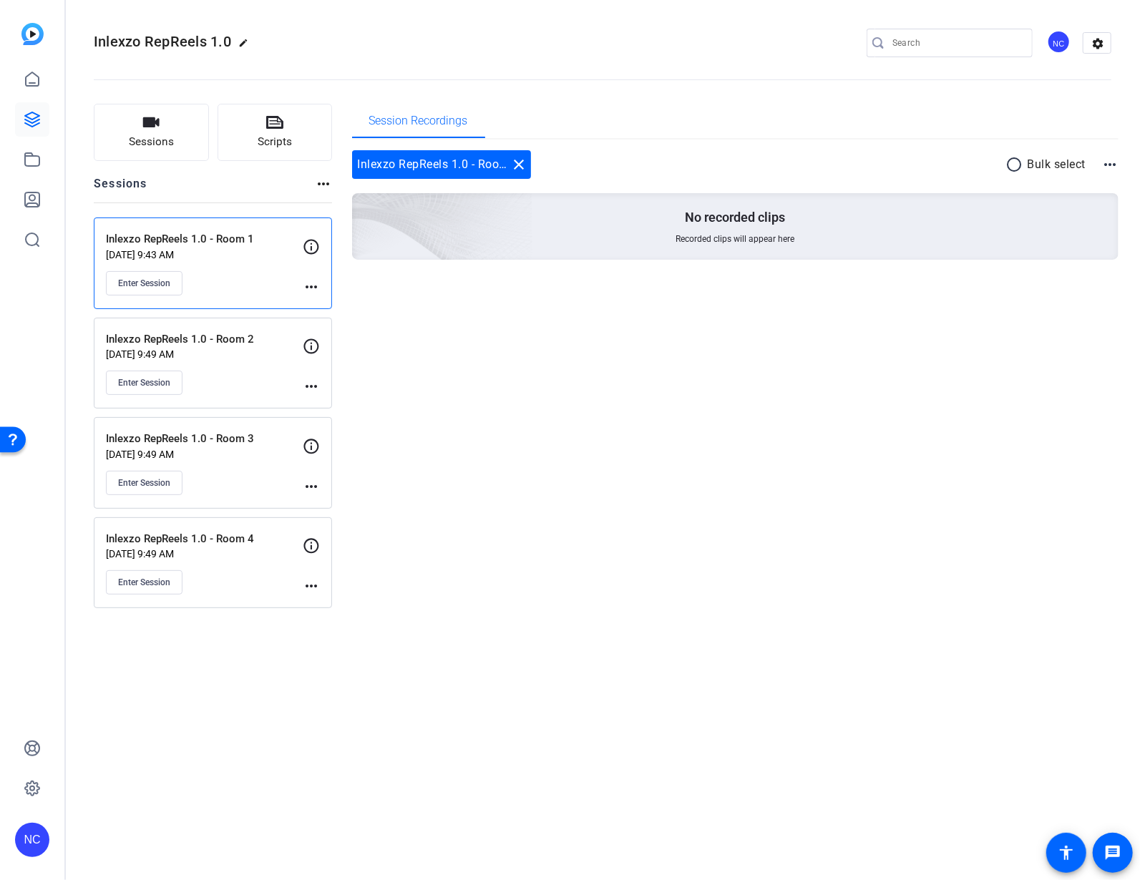
drag, startPoint x: 245, startPoint y: 762, endPoint x: 227, endPoint y: 754, distance: 20.2
click at [246, 764] on div "Inlexzo RepReels 1.0 edit NC settings Sessions Scripts Sessions more_horiz Inle…" at bounding box center [602, 440] width 1075 height 880
